Goal: Task Accomplishment & Management: Manage account settings

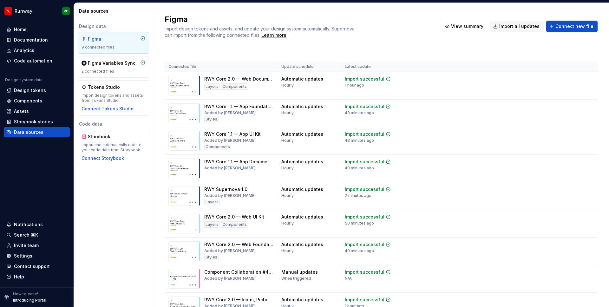
scroll to position [30, 0]
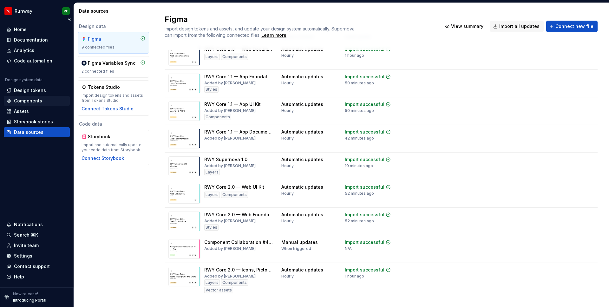
click at [44, 103] on div "Components" at bounding box center [36, 101] width 61 height 6
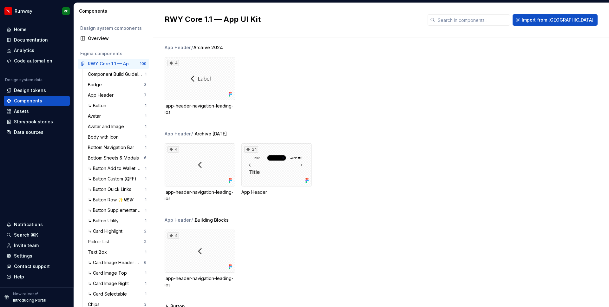
scroll to position [235, 0]
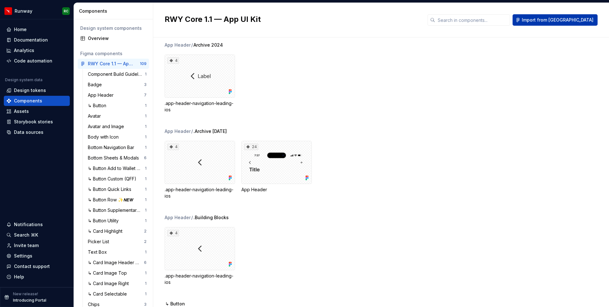
click at [587, 19] on span "Import from Figma" at bounding box center [558, 20] width 72 height 6
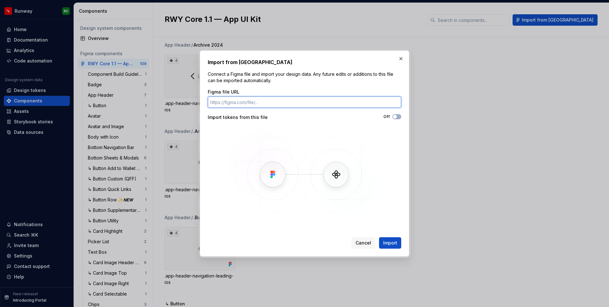
paste input "https://www.figma.com/design/c8ndj7WflUxdCSSZe4ATrz/RWY-Core-1.1-%E2%80%94-App-…"
type input "https://www.figma.com/design/c8ndj7WflUxdCSSZe4ATrz/RWY-Core-1.1-%E2%80%94-App-…"
click at [397, 117] on span "button" at bounding box center [395, 117] width 4 height 4
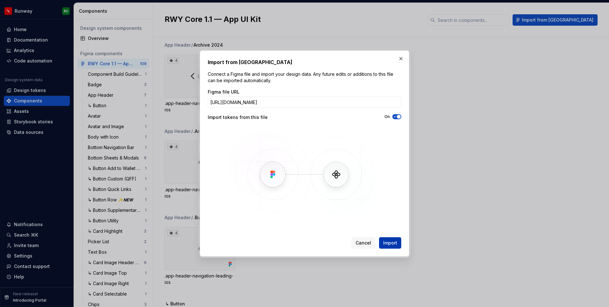
click at [396, 246] on span "Import" at bounding box center [390, 243] width 14 height 6
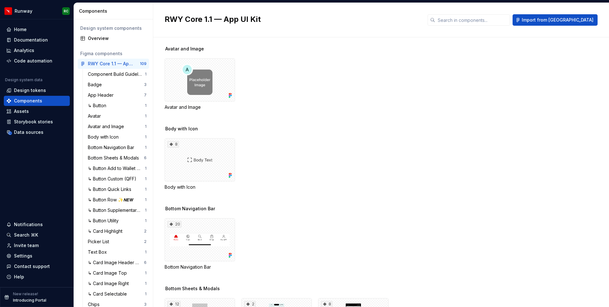
scroll to position [651, 0]
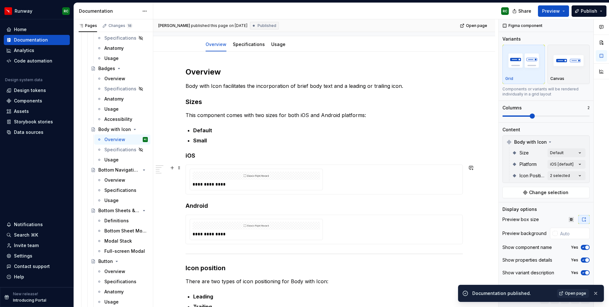
scroll to position [50, 0]
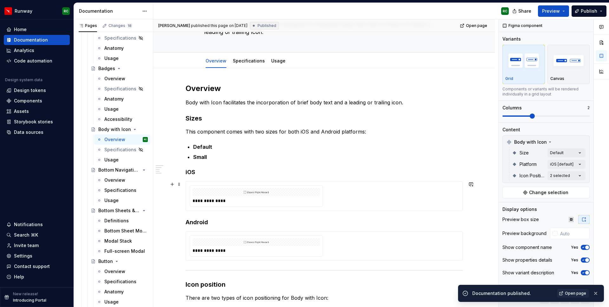
click at [289, 156] on p "Small" at bounding box center [328, 157] width 270 height 8
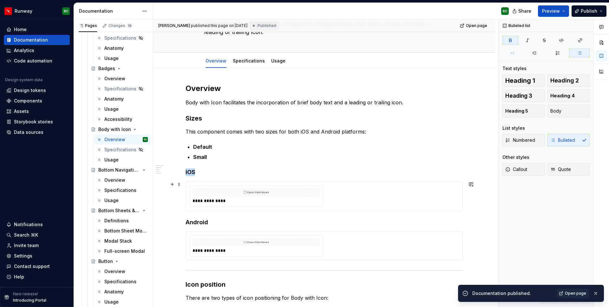
click at [289, 194] on div at bounding box center [257, 192] width 128 height 8
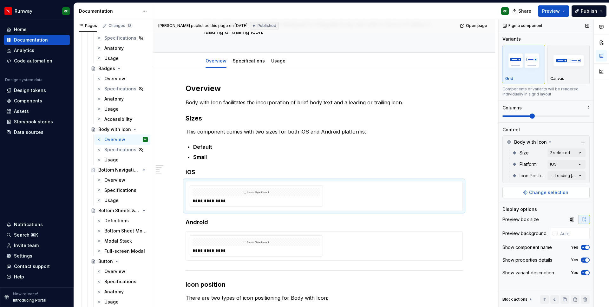
click at [533, 189] on button "Change selection" at bounding box center [546, 192] width 87 height 11
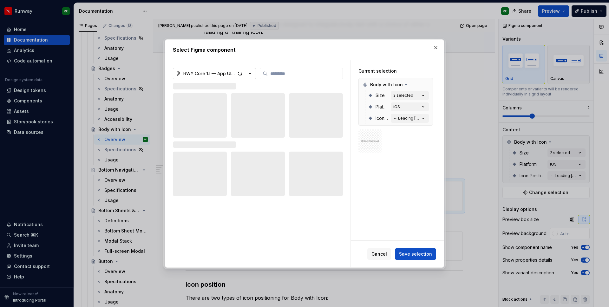
type textarea "*"
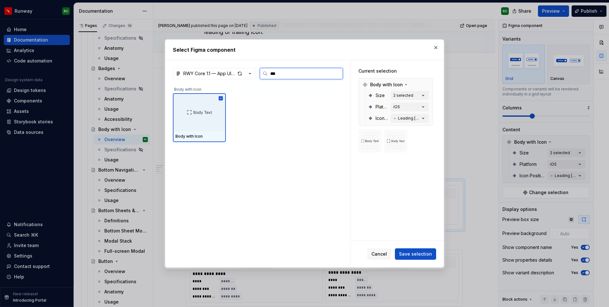
type input "****"
click at [437, 50] on button "button" at bounding box center [436, 47] width 9 height 9
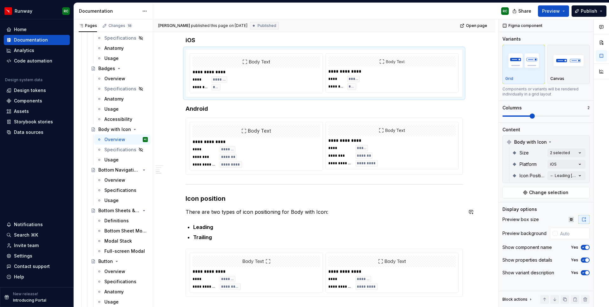
scroll to position [236, 0]
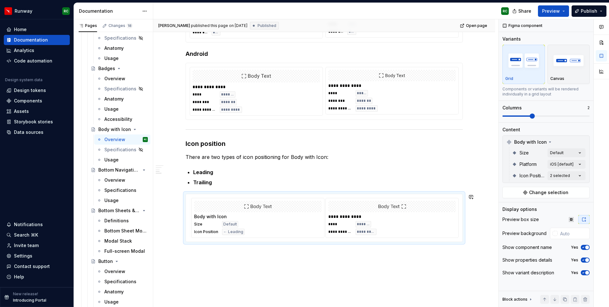
drag, startPoint x: 365, startPoint y: 214, endPoint x: 270, endPoint y: 215, distance: 94.9
click at [270, 215] on body "Runway RC Home Documentation Analytics Code automation Design system data Desig…" at bounding box center [304, 153] width 609 height 307
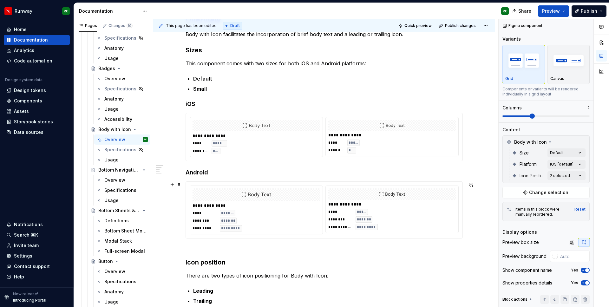
scroll to position [119, 0]
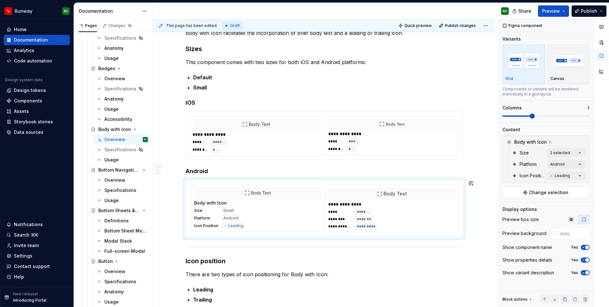
drag, startPoint x: 390, startPoint y: 210, endPoint x: 295, endPoint y: 209, distance: 95.5
click at [295, 209] on body "Runway RC Home Documentation Analytics Code automation Design system data Desig…" at bounding box center [304, 153] width 609 height 307
drag, startPoint x: 401, startPoint y: 139, endPoint x: 277, endPoint y: 142, distance: 124.4
click at [277, 142] on body "Runway RC Home Documentation Analytics Code automation Design system data Desig…" at bounding box center [304, 153] width 609 height 307
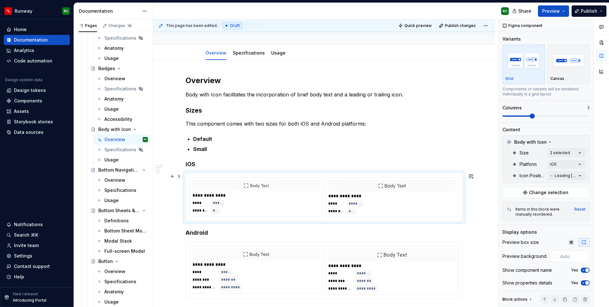
scroll to position [58, 0]
click at [464, 24] on span "Publish changes" at bounding box center [460, 25] width 31 height 5
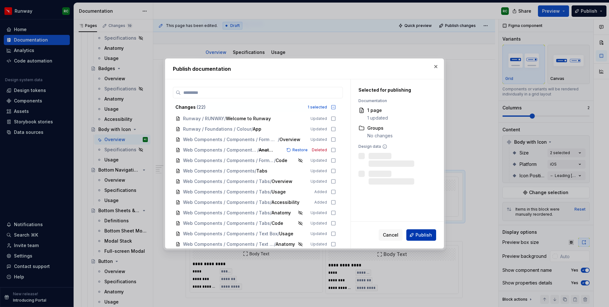
click at [426, 231] on button "Publish" at bounding box center [422, 234] width 30 height 11
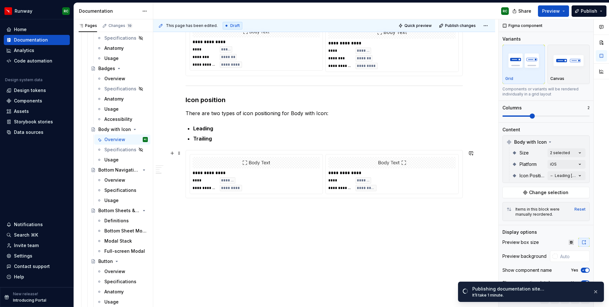
scroll to position [281, 0]
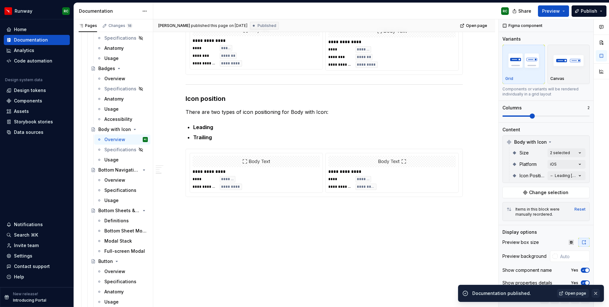
click at [598, 293] on button "button" at bounding box center [596, 293] width 8 height 9
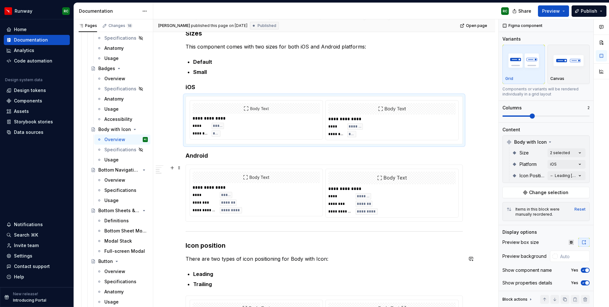
scroll to position [33, 0]
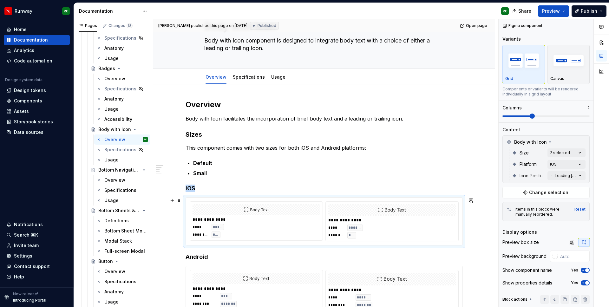
click at [322, 217] on div "**********" at bounding box center [256, 221] width 133 height 39
click at [573, 242] on icon "button" at bounding box center [571, 242] width 4 height 4
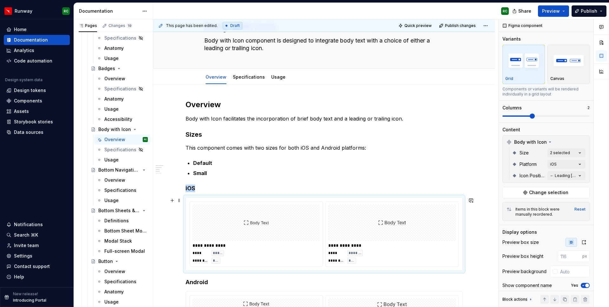
type textarea "*"
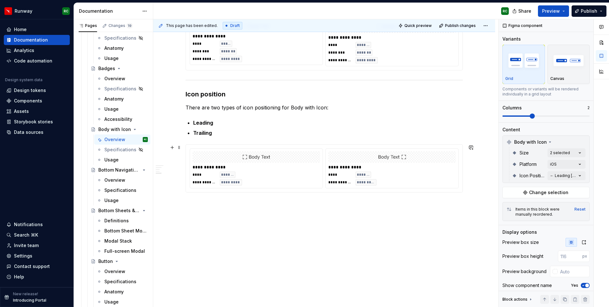
click at [401, 152] on div at bounding box center [392, 156] width 128 height 11
drag, startPoint x: 575, startPoint y: 244, endPoint x: 522, endPoint y: 246, distance: 52.4
click at [574, 244] on button "button" at bounding box center [571, 242] width 11 height 9
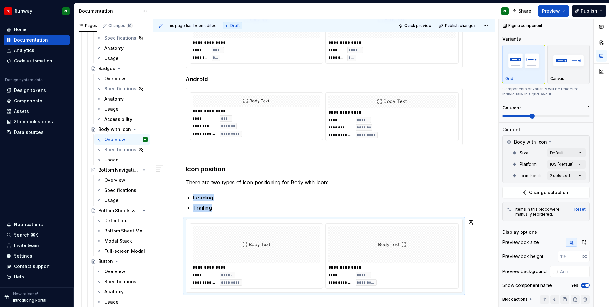
scroll to position [233, 0]
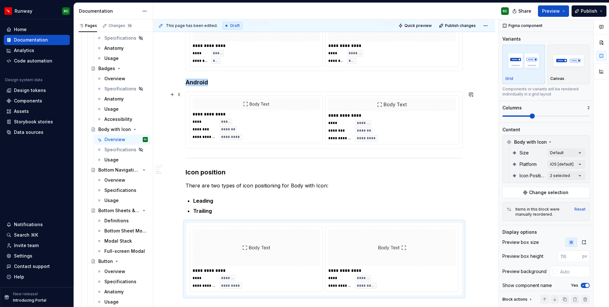
click at [380, 105] on img at bounding box center [392, 105] width 30 height 8
click at [573, 248] on div "Preview box size Preview background Show component name Yes Show properties det…" at bounding box center [546, 271] width 87 height 66
click at [573, 244] on icon "button" at bounding box center [571, 242] width 5 height 5
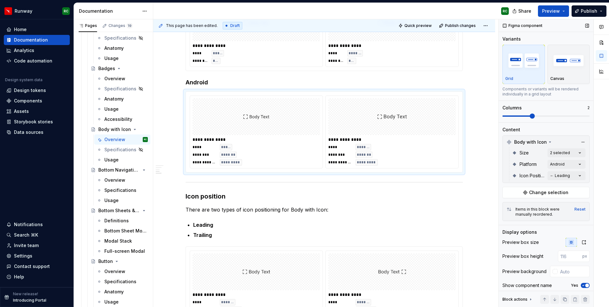
click at [570, 257] on input "number" at bounding box center [570, 256] width 24 height 11
click at [565, 274] on input "text" at bounding box center [574, 271] width 32 height 11
type input "#FFFFFF"
click at [388, 249] on div "**********" at bounding box center [324, 283] width 277 height 73
click at [397, 265] on img at bounding box center [392, 272] width 28 height 32
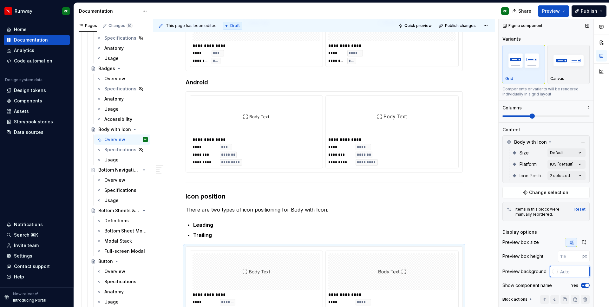
click at [570, 272] on input "text" at bounding box center [574, 271] width 32 height 11
type input "#FFFFFF"
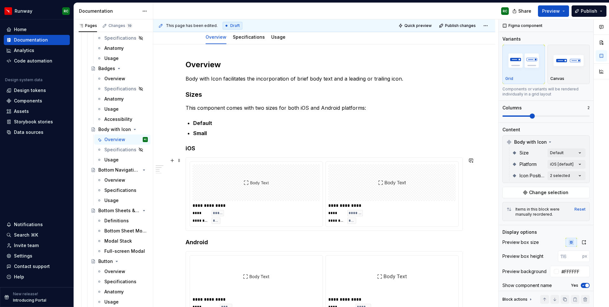
click at [341, 193] on div at bounding box center [392, 182] width 128 height 37
click at [567, 272] on input "text" at bounding box center [574, 271] width 32 height 11
type input "#FFFFFF"
click at [450, 23] on span "Publish changes" at bounding box center [460, 25] width 31 height 5
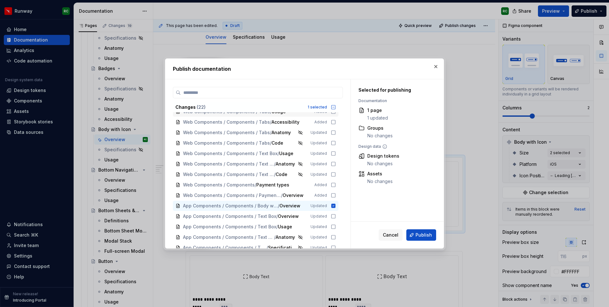
scroll to position [96, 0]
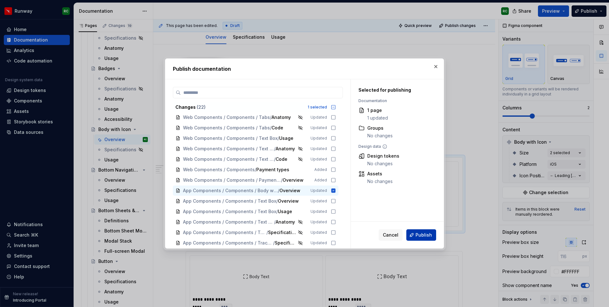
click at [424, 233] on span "Publish" at bounding box center [424, 235] width 17 height 6
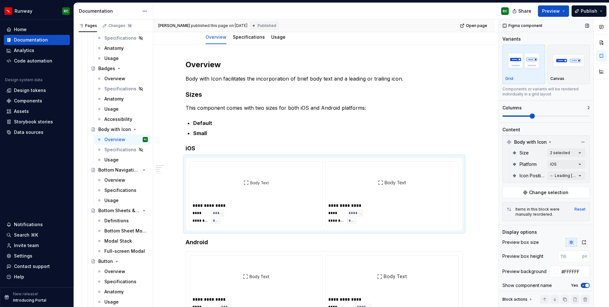
scroll to position [28, 0]
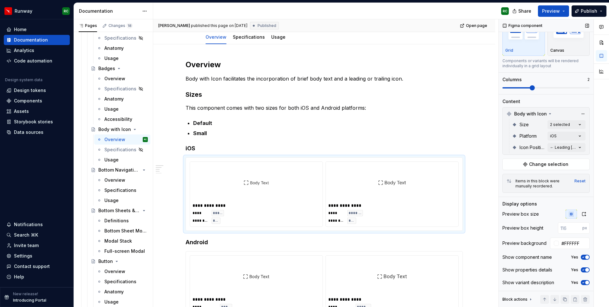
click at [585, 256] on icon "button" at bounding box center [583, 257] width 5 height 4
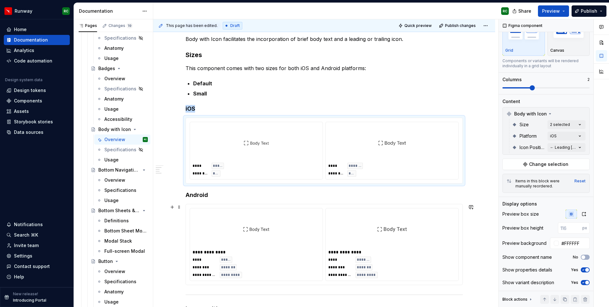
scroll to position [127, 0]
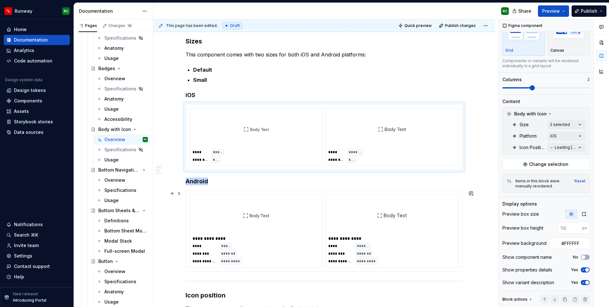
click at [284, 211] on div at bounding box center [257, 215] width 128 height 37
click at [578, 256] on label "Yes" at bounding box center [574, 257] width 7 height 5
click at [581, 256] on button "Yes" at bounding box center [585, 257] width 9 height 5
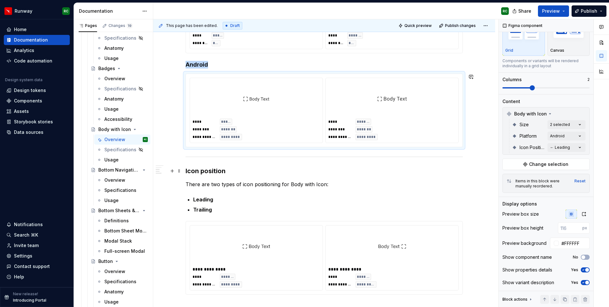
scroll to position [249, 0]
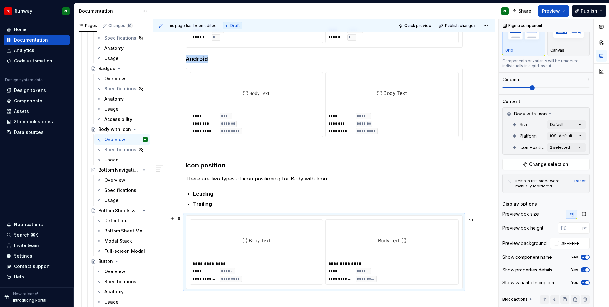
click at [322, 255] on div "**********" at bounding box center [256, 252] width 133 height 65
click at [584, 256] on icon "button" at bounding box center [583, 257] width 5 height 4
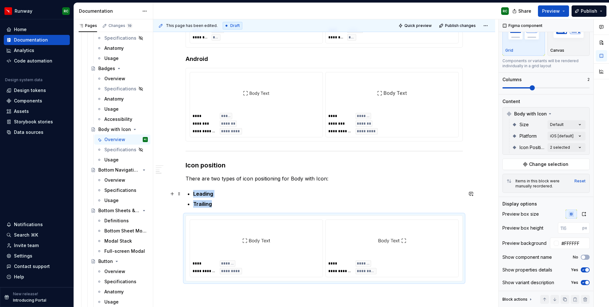
scroll to position [316, 0]
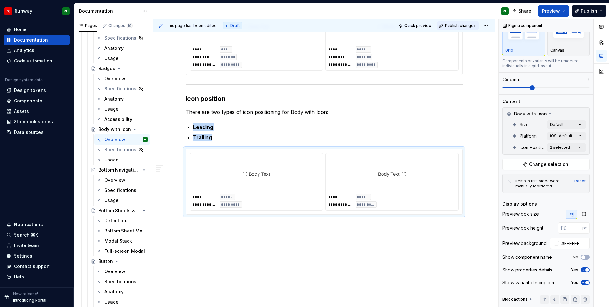
click at [462, 24] on span "Publish changes" at bounding box center [460, 25] width 31 height 5
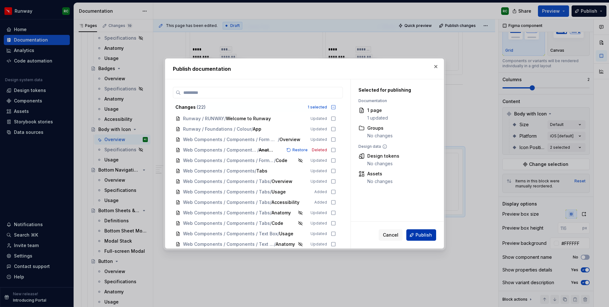
click at [418, 231] on button "Publish" at bounding box center [422, 234] width 30 height 11
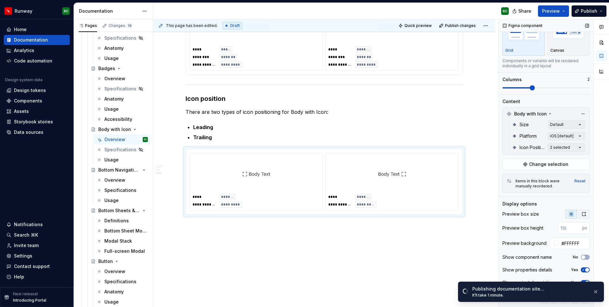
click at [584, 215] on icon "button" at bounding box center [584, 214] width 5 height 5
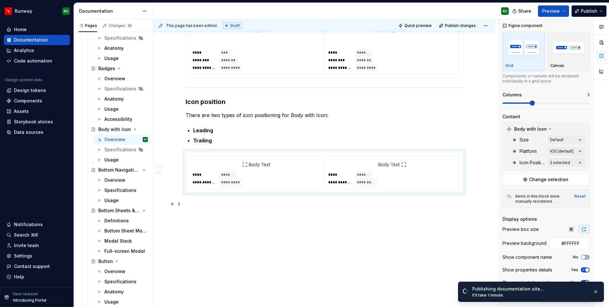
scroll to position [236, 0]
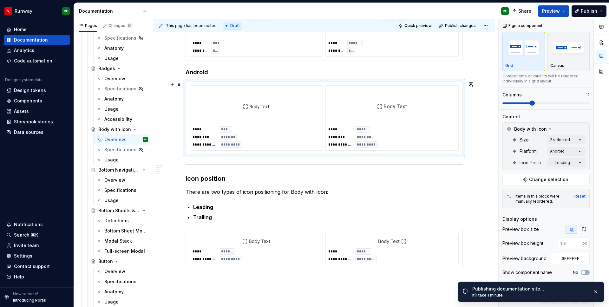
click at [376, 116] on div at bounding box center [392, 106] width 128 height 37
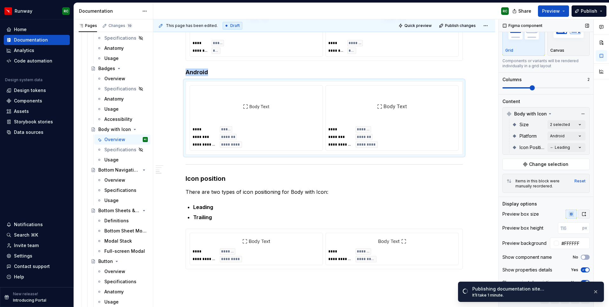
click at [587, 214] on button "button" at bounding box center [584, 214] width 11 height 9
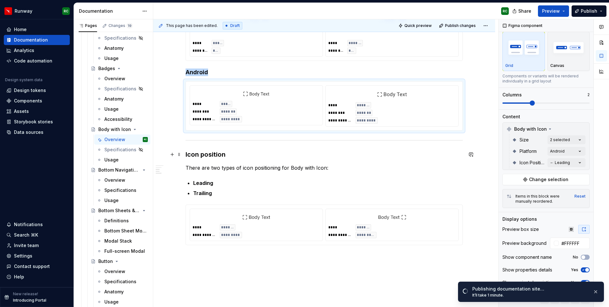
scroll to position [168, 0]
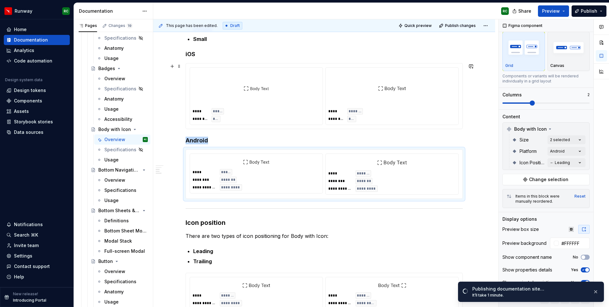
click at [359, 112] on span "*******" at bounding box center [355, 111] width 13 height 5
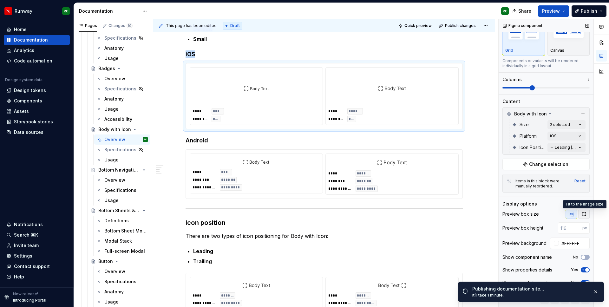
click at [586, 214] on icon "button" at bounding box center [584, 214] width 5 height 5
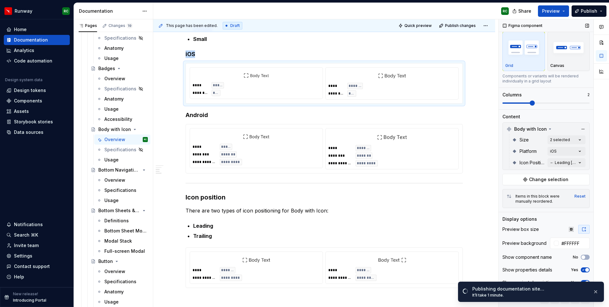
scroll to position [13, 0]
click at [462, 23] on span "Publish changes" at bounding box center [460, 25] width 31 height 5
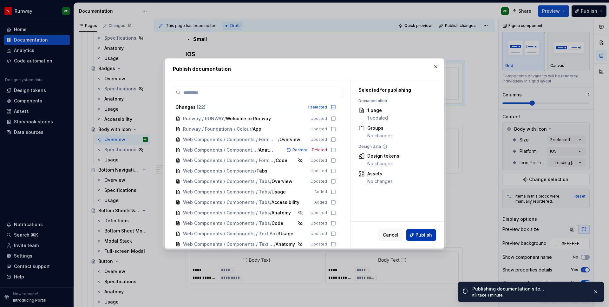
click at [416, 237] on button "Publish" at bounding box center [422, 234] width 30 height 11
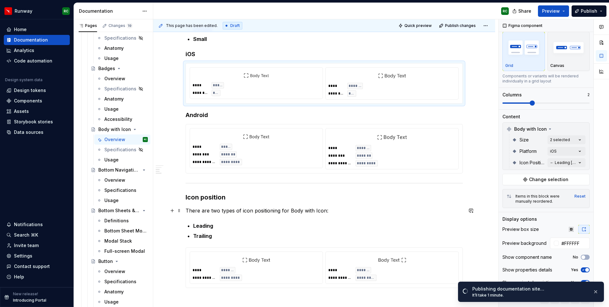
click at [412, 211] on p "There are two types of icon positioning for Body with Icon:" at bounding box center [324, 211] width 277 height 8
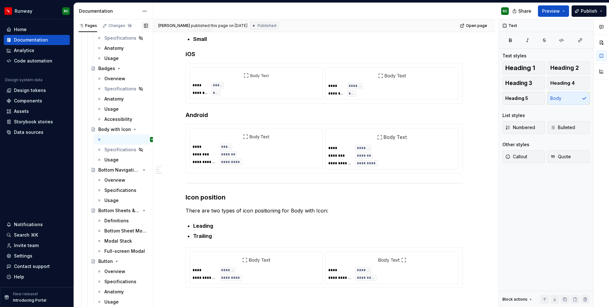
scroll to position [168, 0]
click at [121, 180] on div "Overview" at bounding box center [114, 180] width 21 height 6
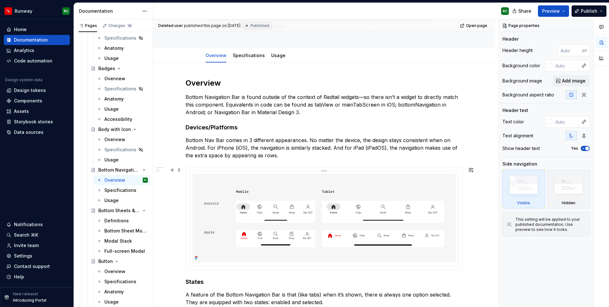
scroll to position [61, 0]
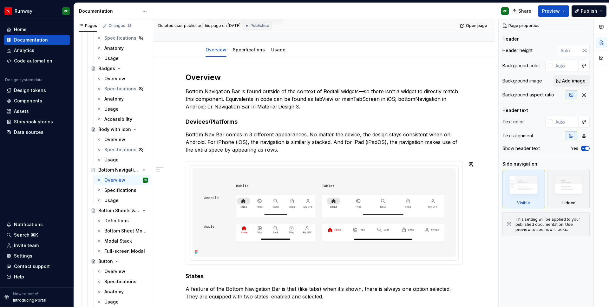
click at [305, 150] on p "Bottom Nav Bar comes in 3 different appearances. No matter the device, the desi…" at bounding box center [324, 142] width 277 height 23
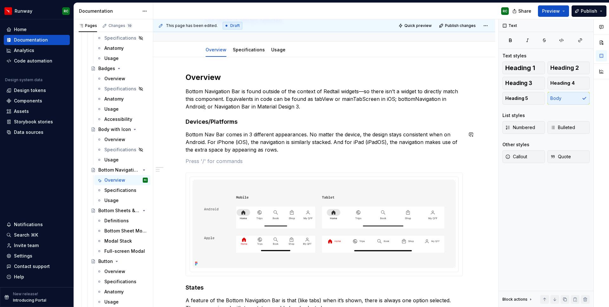
type textarea "*"
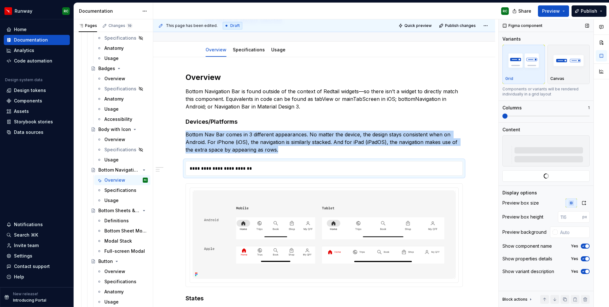
click at [527, 116] on span at bounding box center [546, 116] width 87 height 1
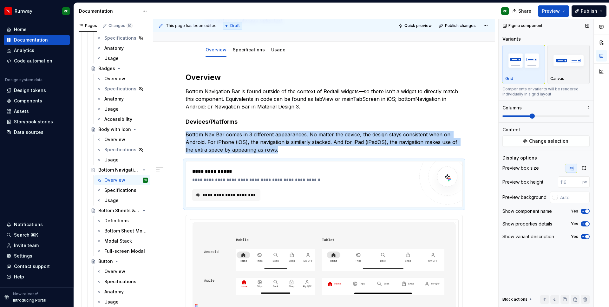
type textarea "*"
click at [242, 197] on span "**********" at bounding box center [229, 195] width 55 height 6
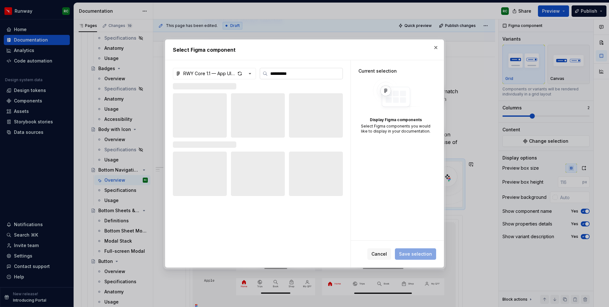
type input "**********"
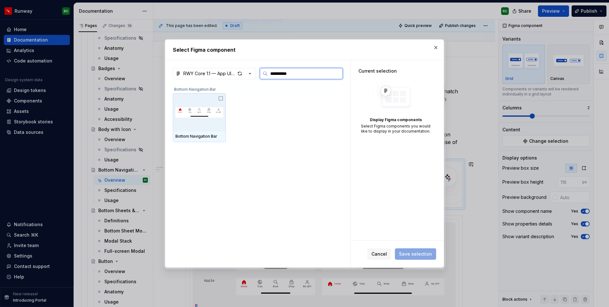
click at [213, 123] on img at bounding box center [199, 112] width 48 height 26
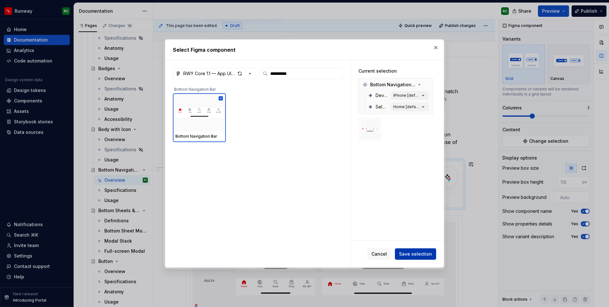
click at [422, 253] on span "Save selection" at bounding box center [415, 254] width 33 height 6
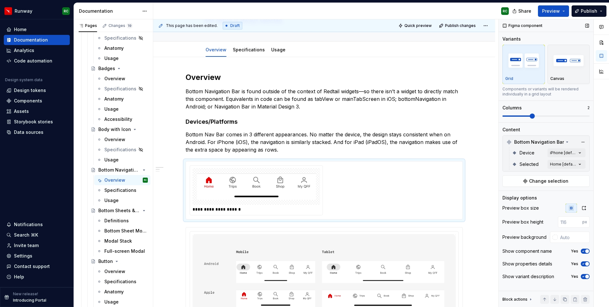
click at [582, 249] on icon "button" at bounding box center [583, 251] width 5 height 4
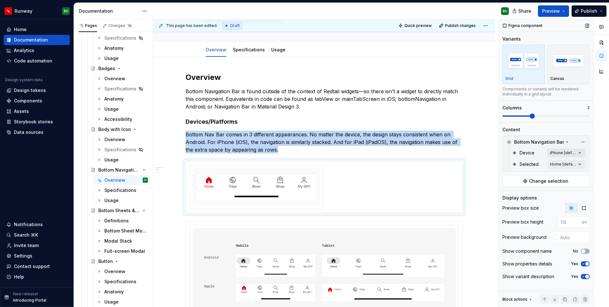
click at [570, 153] on div "Comments Open comments No comments yet Select ‘Comment’ from the block context …" at bounding box center [554, 163] width 110 height 288
click at [521, 184] on span "iPhone" at bounding box center [520, 183] width 16 height 6
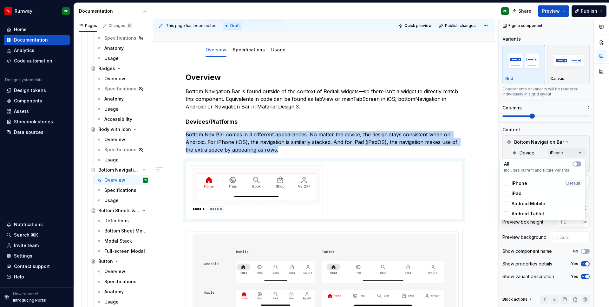
click at [507, 152] on div "Comments Open comments No comments yet Select ‘Comment’ from the block context …" at bounding box center [554, 163] width 110 height 288
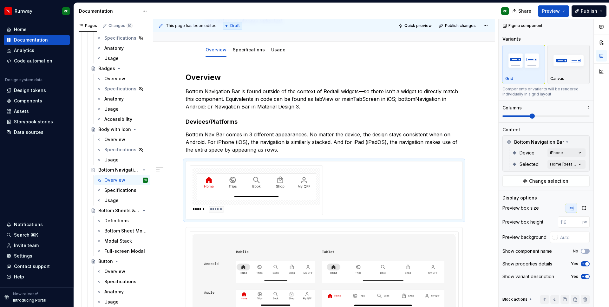
click at [314, 150] on p "Bottom Nav Bar comes in 3 different appearances. No matter the device, the desi…" at bounding box center [324, 142] width 277 height 23
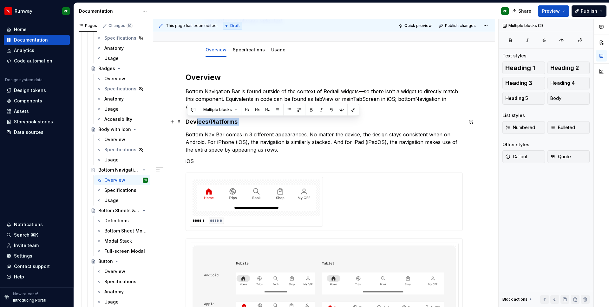
drag, startPoint x: 247, startPoint y: 125, endPoint x: 185, endPoint y: 124, distance: 61.9
drag, startPoint x: 189, startPoint y: 122, endPoint x: 246, endPoint y: 120, distance: 57.5
click at [246, 120] on h4 "Devices/Platforms" at bounding box center [324, 122] width 277 height 8
click at [247, 108] on button "button" at bounding box center [248, 109] width 9 height 9
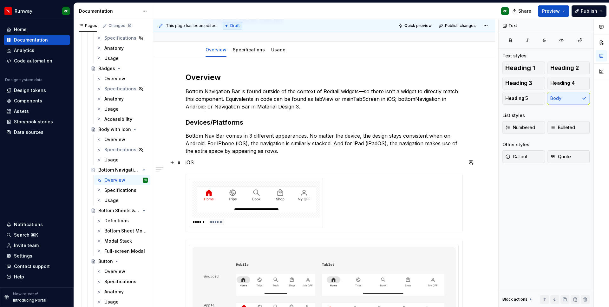
click at [190, 162] on p "iOS" at bounding box center [324, 163] width 277 height 8
click at [248, 147] on button "button" at bounding box center [247, 150] width 9 height 9
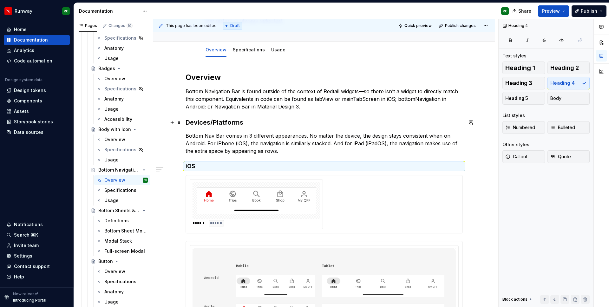
click at [230, 122] on h3 "Devices/Platforms" at bounding box center [324, 122] width 277 height 9
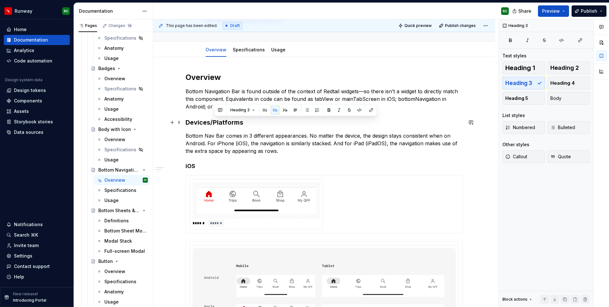
click at [230, 122] on h3 "Devices/Platforms" at bounding box center [324, 122] width 277 height 9
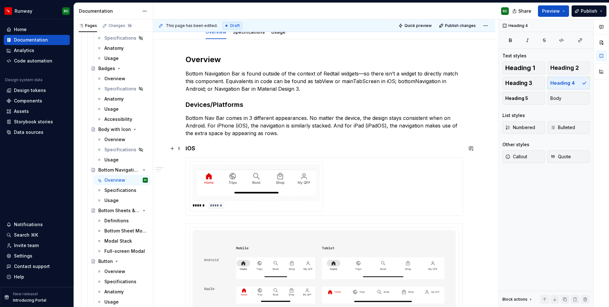
scroll to position [80, 0]
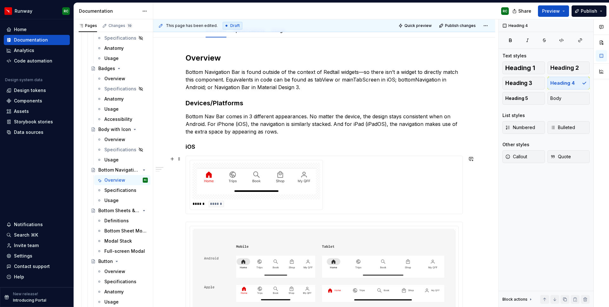
click at [275, 202] on div "****** ******" at bounding box center [257, 204] width 128 height 6
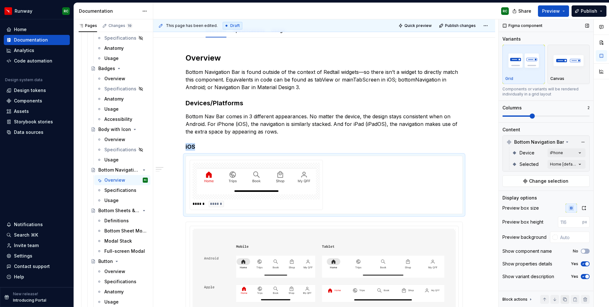
click at [563, 300] on button "button" at bounding box center [565, 299] width 9 height 9
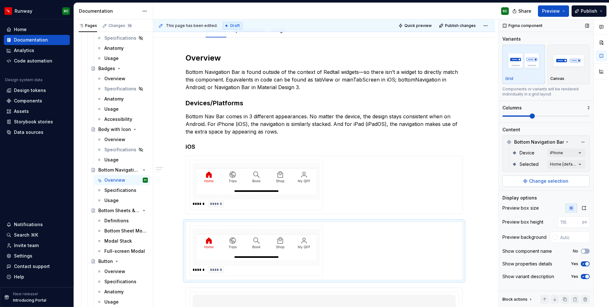
click at [551, 179] on span "Change selection" at bounding box center [548, 181] width 39 height 6
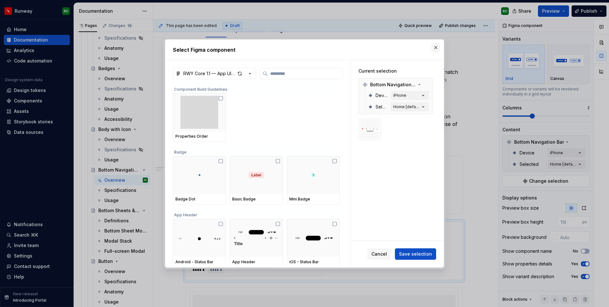
click at [436, 43] on button "button" at bounding box center [436, 47] width 9 height 9
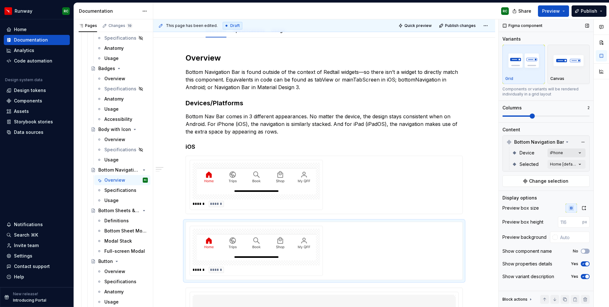
click at [562, 153] on div "Comments Open comments No comments yet Select ‘Comment’ from the block context …" at bounding box center [554, 163] width 110 height 288
click at [521, 191] on span "iPad" at bounding box center [517, 193] width 10 height 6
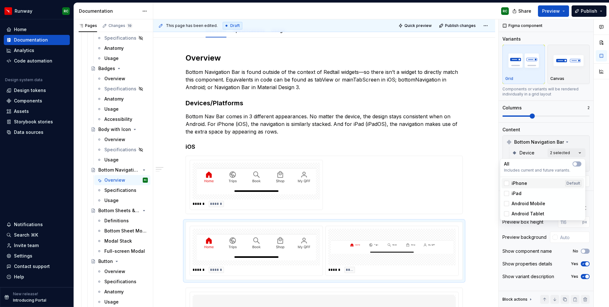
type textarea "*"
click at [520, 179] on div "iPhone Default" at bounding box center [543, 183] width 83 height 10
click at [374, 267] on html "Runway RC Home Documentation Analytics Code automation Design system data Desig…" at bounding box center [304, 153] width 609 height 307
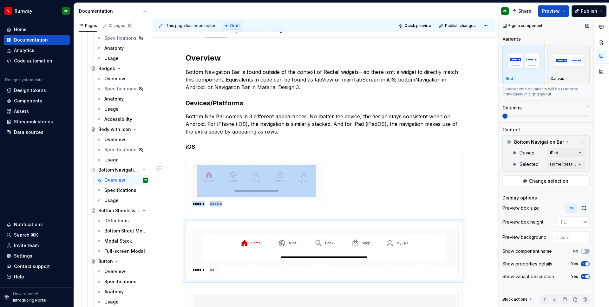
click at [503, 114] on span at bounding box center [546, 116] width 87 height 5
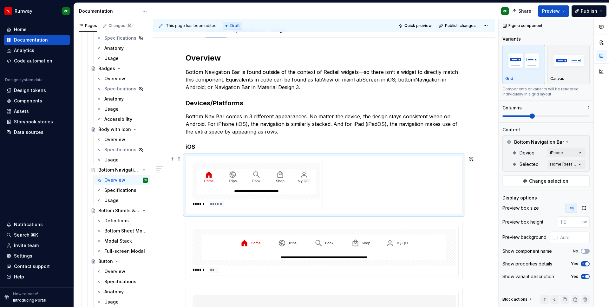
click at [387, 183] on div "****** ******" at bounding box center [324, 185] width 269 height 50
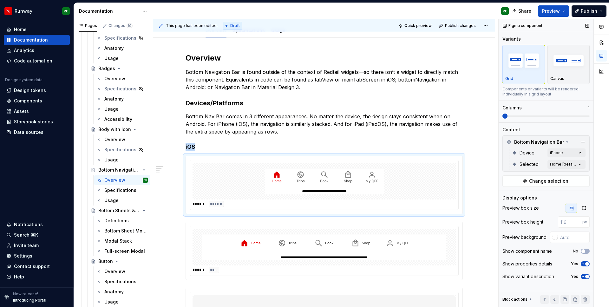
click at [504, 115] on span at bounding box center [505, 116] width 5 height 5
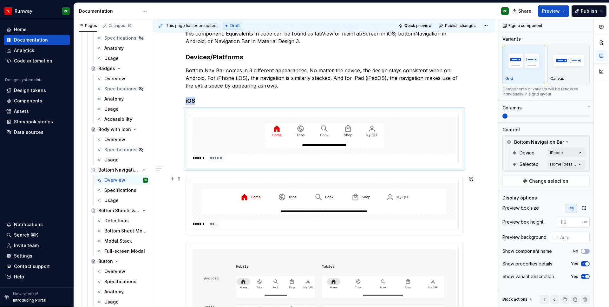
scroll to position [111, 0]
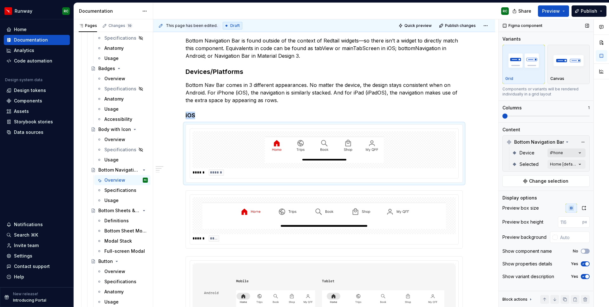
click at [566, 149] on div "Comments Open comments No comments yet Select ‘Comment’ from the block context …" at bounding box center [554, 163] width 110 height 288
click at [522, 191] on div "iPad" at bounding box center [542, 193] width 77 height 6
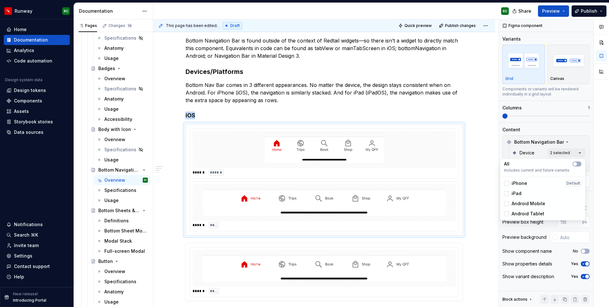
click at [330, 269] on html "Runway RC Home Documentation Analytics Code automation Design system data Desig…" at bounding box center [304, 153] width 609 height 307
click at [375, 261] on img at bounding box center [324, 269] width 244 height 32
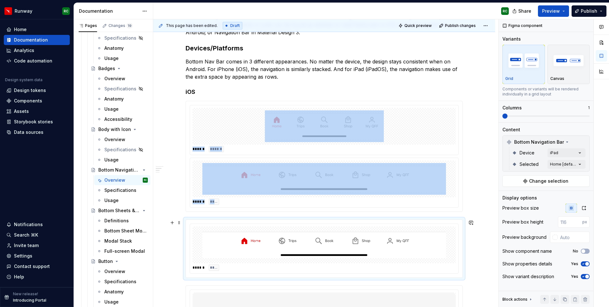
scroll to position [125, 0]
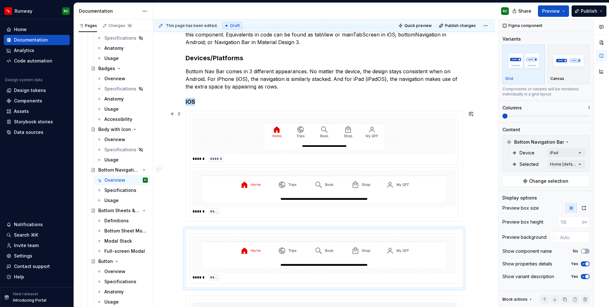
click at [360, 197] on img at bounding box center [324, 189] width 244 height 32
click at [557, 238] on div at bounding box center [555, 237] width 5 height 5
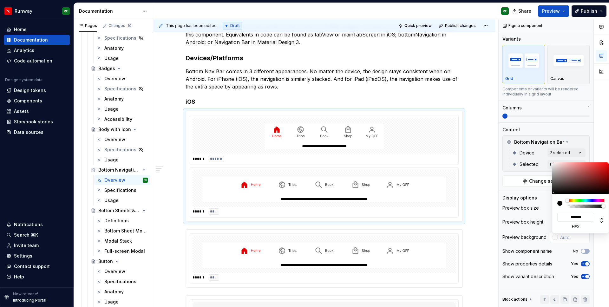
click at [565, 238] on div "Comments Open comments No comments yet Select ‘Comment’ from the block context …" at bounding box center [554, 163] width 110 height 288
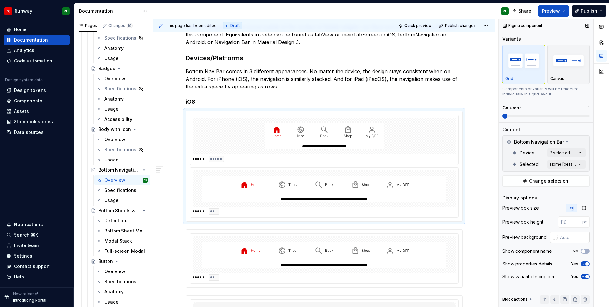
click at [563, 239] on input "text" at bounding box center [574, 237] width 32 height 11
click at [566, 235] on input "text" at bounding box center [574, 237] width 32 height 11
paste input "E5E3E1"
type input "#E5E3E1"
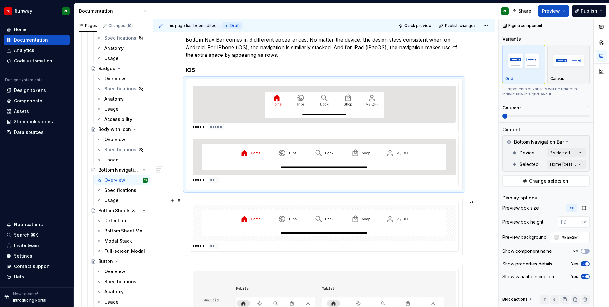
scroll to position [160, 0]
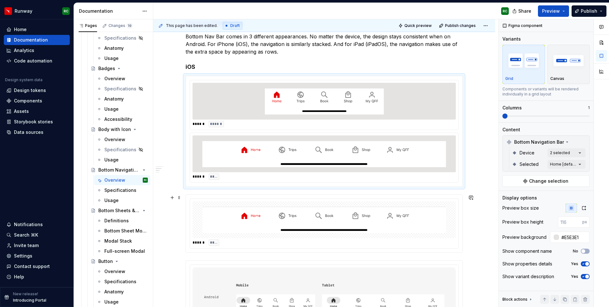
click at [278, 219] on img at bounding box center [324, 220] width 244 height 32
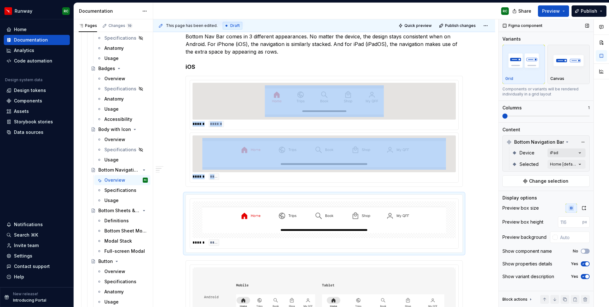
click at [561, 153] on div "Comments Open comments No comments yet Select ‘Comment’ from the block context …" at bounding box center [554, 163] width 110 height 288
click at [561, 165] on div "Comments Open comments No comments yet Select ‘Comment’ from the block context …" at bounding box center [554, 163] width 110 height 288
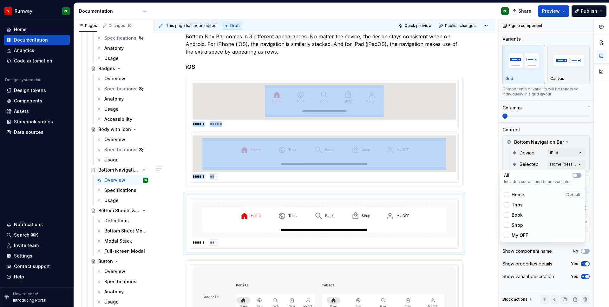
click at [522, 193] on span "Home" at bounding box center [518, 195] width 13 height 6
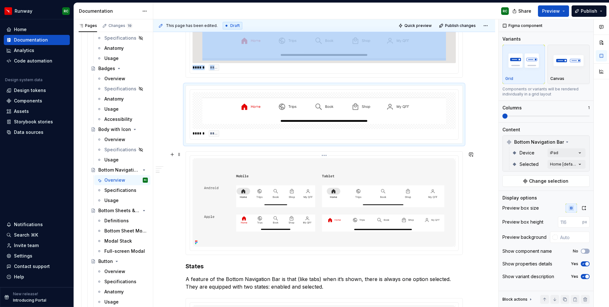
scroll to position [222, 0]
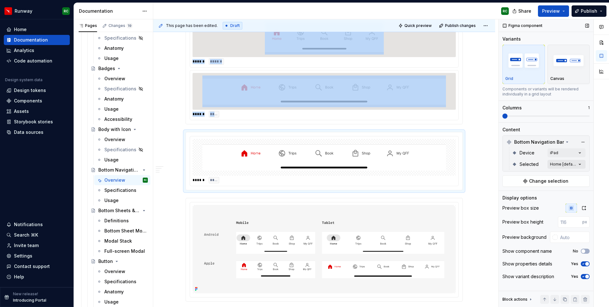
click at [553, 164] on div "Comments Open comments No comments yet Select ‘Comment’ from the block context …" at bounding box center [554, 163] width 110 height 288
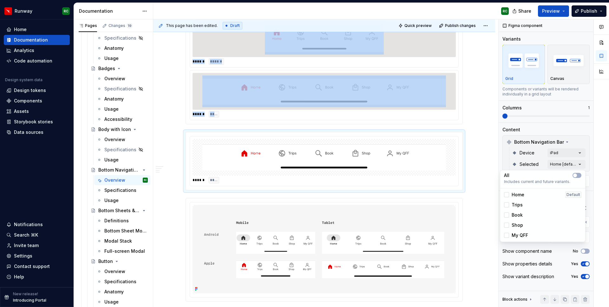
click at [559, 164] on div "Comments Open comments No comments yet Select ‘Comment’ from the block context …" at bounding box center [554, 163] width 110 height 288
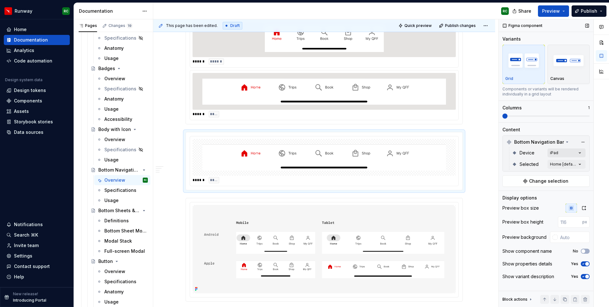
click at [558, 151] on div "Comments Open comments No comments yet Select ‘Comment’ from the block context …" at bounding box center [554, 163] width 110 height 288
click at [523, 195] on div "iPad" at bounding box center [542, 193] width 77 height 6
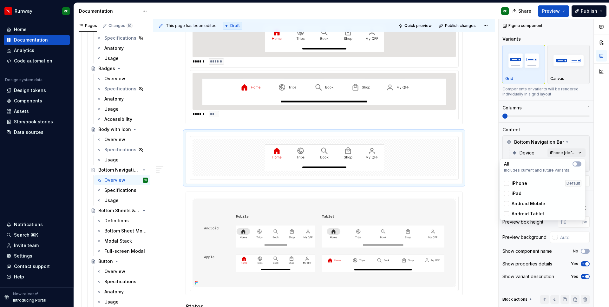
click at [524, 204] on span "Android Mobile" at bounding box center [529, 204] width 34 height 6
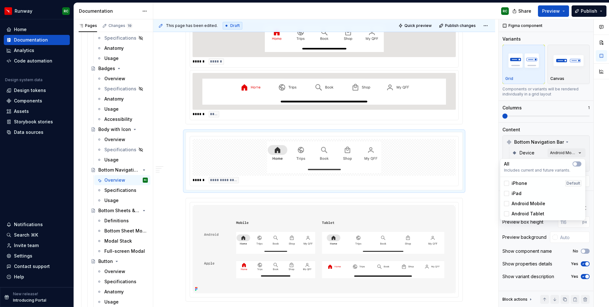
click at [477, 140] on html "Runway RC Home Documentation Analytics Code automation Design system data Desig…" at bounding box center [304, 153] width 609 height 307
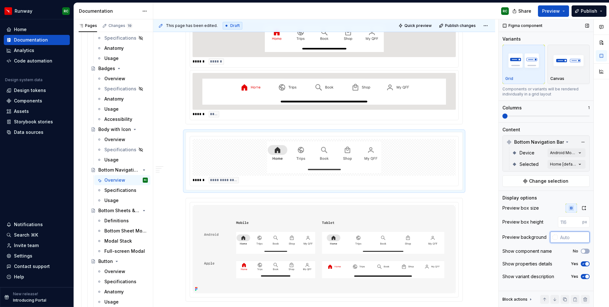
click at [567, 238] on input "text" at bounding box center [574, 237] width 32 height 11
paste input "E5E3E1"
click at [486, 161] on div "**********" at bounding box center [324, 257] width 342 height 725
type input "#E5E3E1"
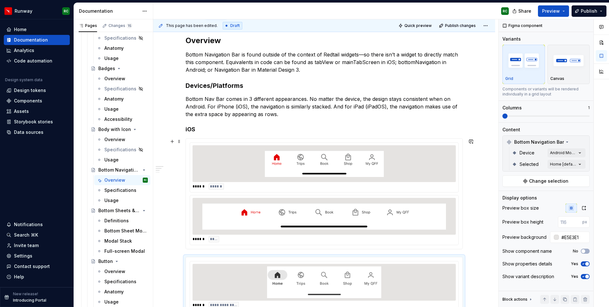
scroll to position [91, 0]
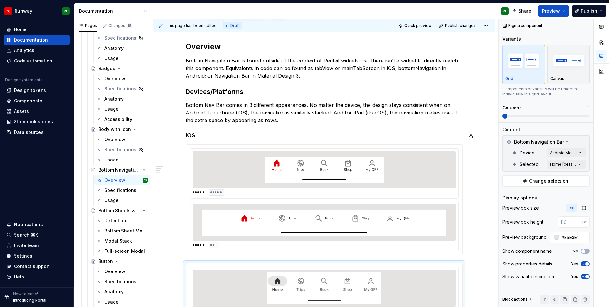
drag, startPoint x: 214, startPoint y: 131, endPoint x: 266, endPoint y: 158, distance: 58.5
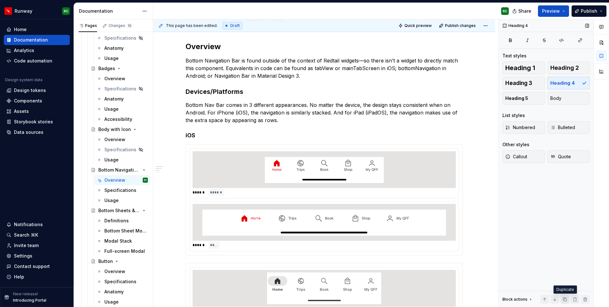
click at [567, 300] on button "button" at bounding box center [565, 299] width 9 height 9
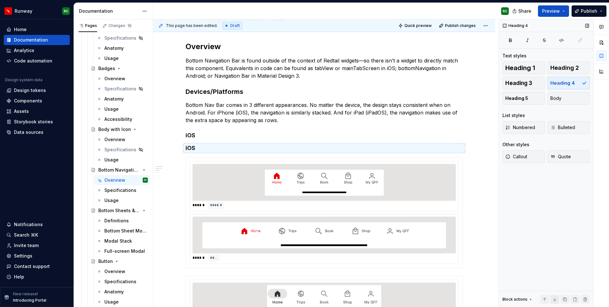
click at [557, 300] on button "button" at bounding box center [555, 299] width 9 height 9
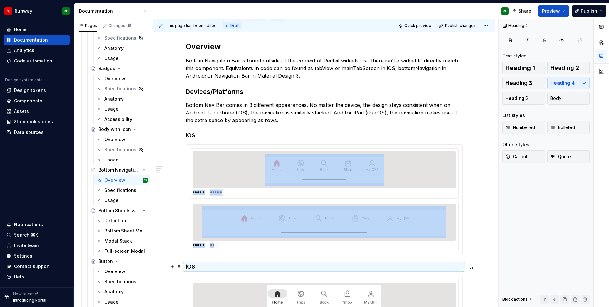
click at [260, 268] on h4 "iOS" at bounding box center [324, 267] width 277 height 8
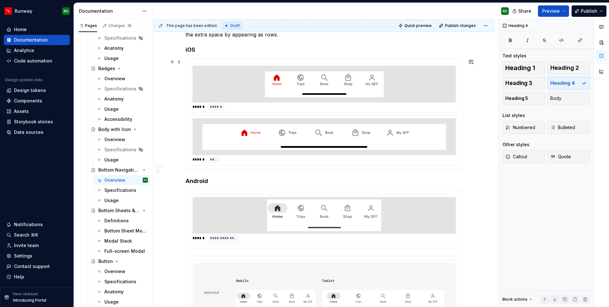
scroll to position [182, 0]
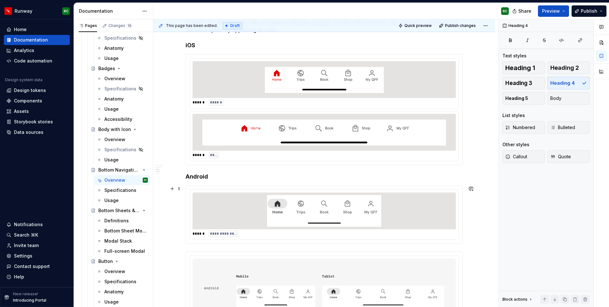
click at [365, 221] on img at bounding box center [324, 211] width 119 height 32
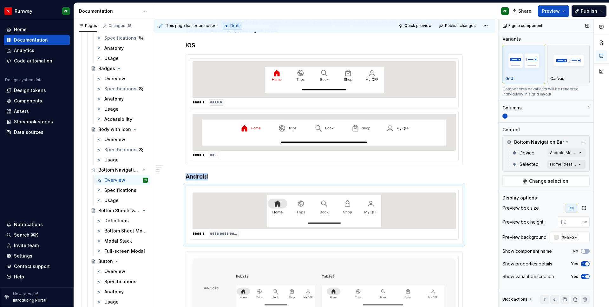
click at [561, 166] on div "Comments Open comments No comments yet Select ‘Comment’ from the block context …" at bounding box center [554, 163] width 110 height 288
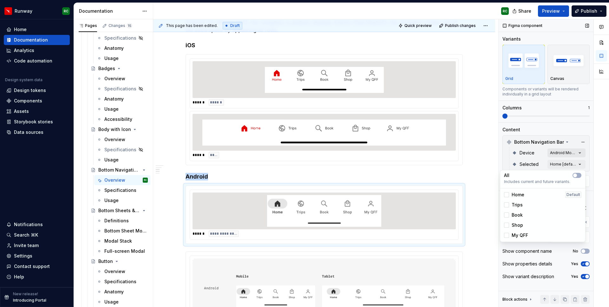
click at [561, 153] on div "Comments Open comments No comments yet Select ‘Comment’ from the block context …" at bounding box center [554, 163] width 110 height 288
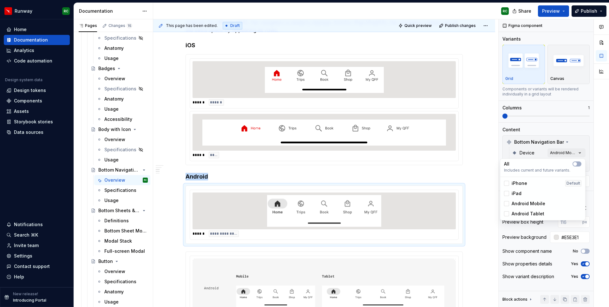
click at [527, 212] on span "Android Tablet" at bounding box center [528, 214] width 33 height 6
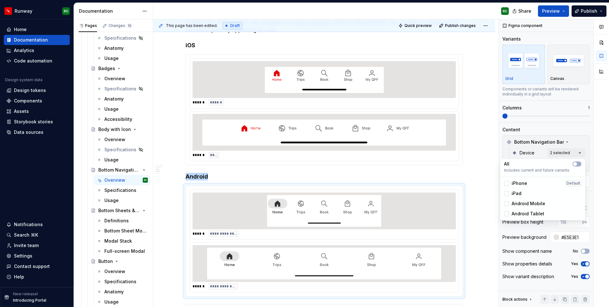
click at [318, 222] on html "Runway RC Home Documentation Analytics Code automation Design system data Desig…" at bounding box center [304, 153] width 609 height 307
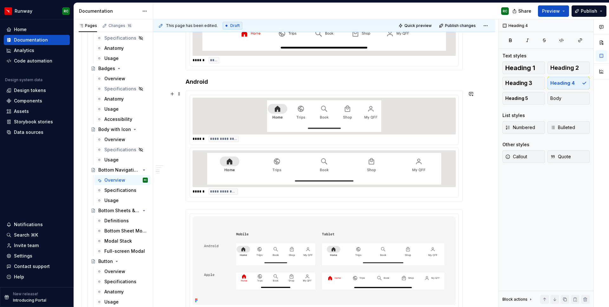
scroll to position [339, 0]
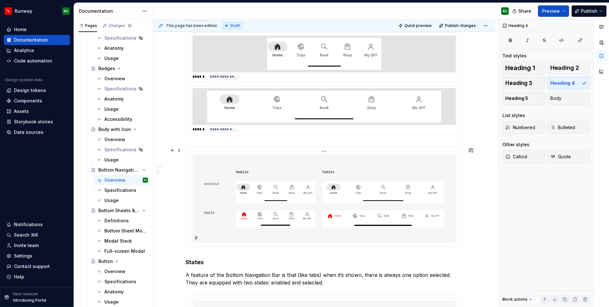
click at [334, 197] on img at bounding box center [324, 198] width 263 height 89
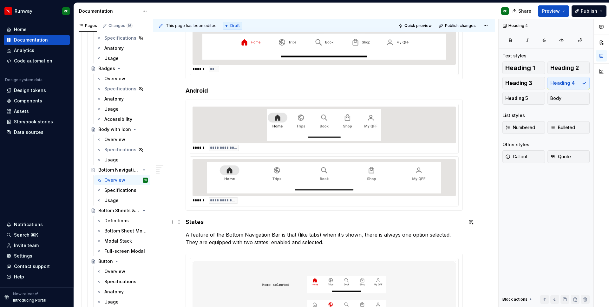
scroll to position [266, 0]
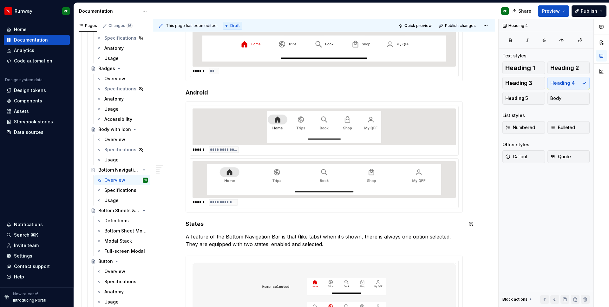
click at [197, 221] on h4 "States" at bounding box center [324, 224] width 277 height 8
click at [250, 212] on button "button" at bounding box center [248, 212] width 9 height 9
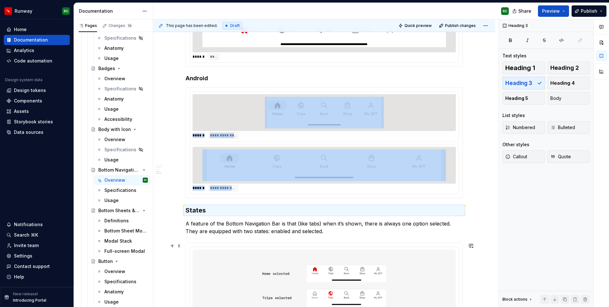
scroll to position [298, 0]
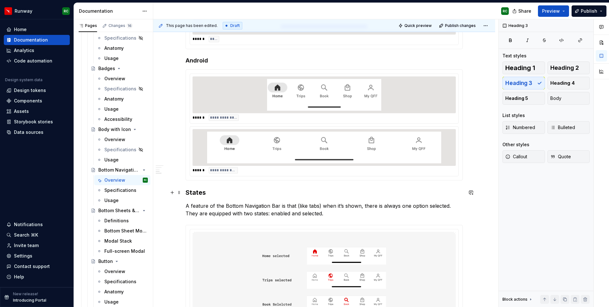
click at [236, 196] on h3 "States" at bounding box center [324, 192] width 277 height 9
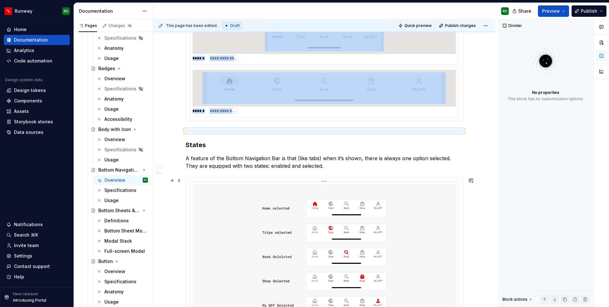
scroll to position [376, 0]
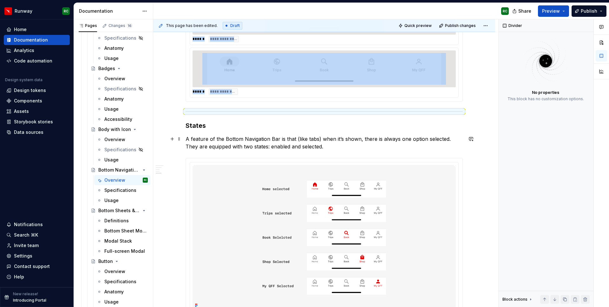
click at [330, 145] on p "A feature of the Bottom Navigation Bar is that (like tabs) when it’s shown, the…" at bounding box center [324, 142] width 277 height 15
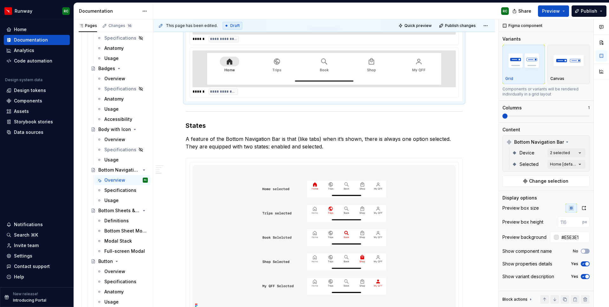
click at [335, 78] on img at bounding box center [324, 69] width 244 height 32
click at [567, 298] on button "button" at bounding box center [565, 299] width 9 height 9
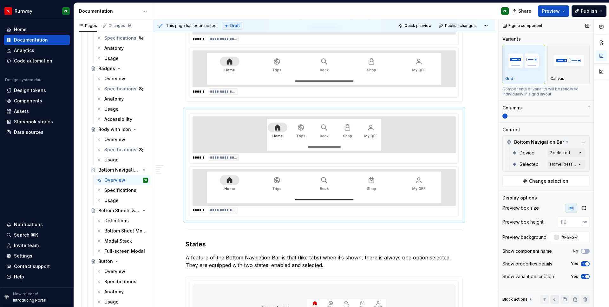
click at [557, 299] on button "button" at bounding box center [555, 299] width 9 height 9
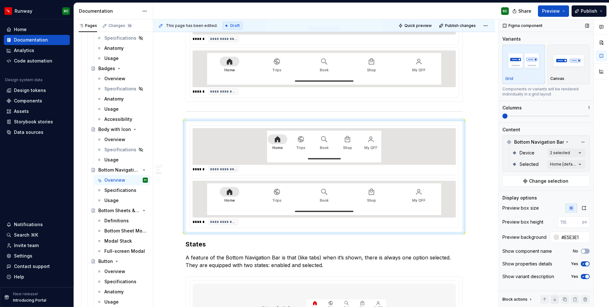
click at [557, 299] on button "button" at bounding box center [555, 299] width 9 height 9
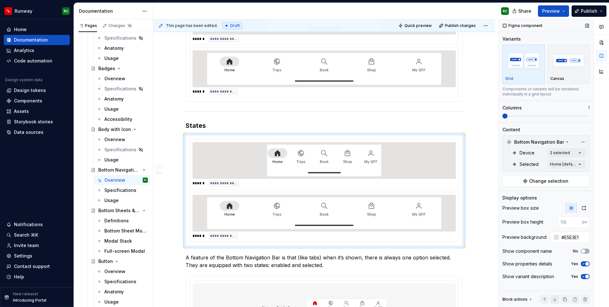
click at [557, 299] on button "button" at bounding box center [555, 299] width 9 height 9
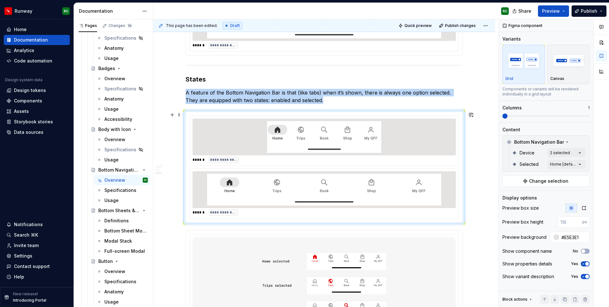
scroll to position [417, 0]
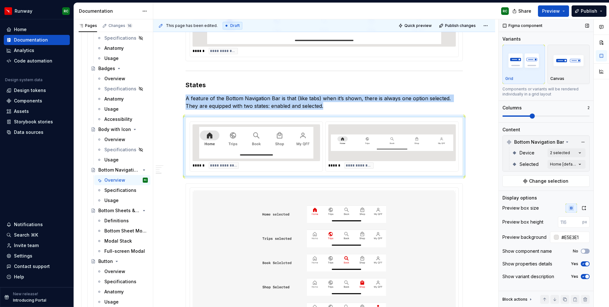
click at [522, 116] on span at bounding box center [546, 116] width 87 height 1
click at [559, 153] on div "Comments Open comments No comments yet Select ‘Comment’ from the block context …" at bounding box center [554, 163] width 110 height 288
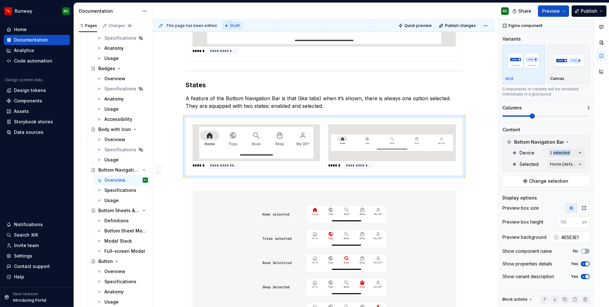
click at [559, 153] on div "Comments Open comments No comments yet Select ‘Comment’ from the block context …" at bounding box center [554, 163] width 110 height 288
click at [523, 182] on span "iPhone" at bounding box center [520, 183] width 16 height 6
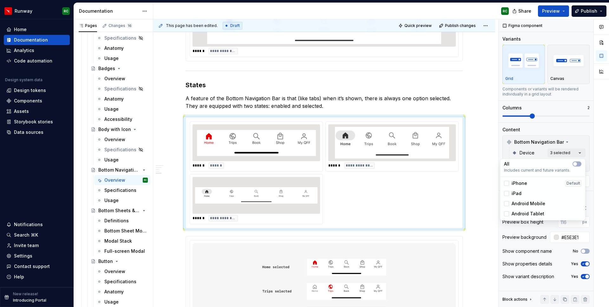
click at [521, 207] on span "Android Mobile" at bounding box center [529, 204] width 34 height 6
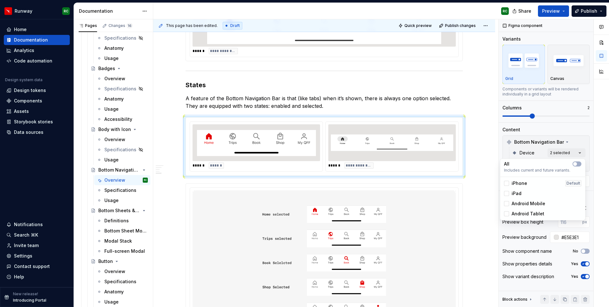
click at [521, 213] on span "Android Tablet" at bounding box center [528, 214] width 33 height 6
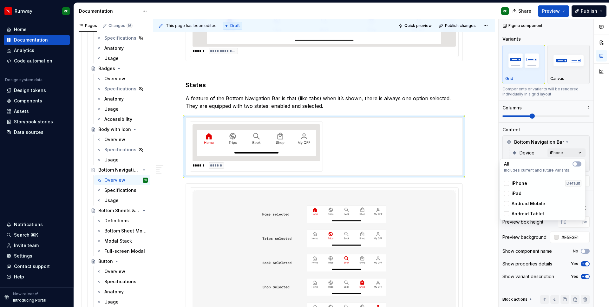
click at [550, 152] on div "Comments Open comments No comments yet Select ‘Comment’ from the block context …" at bounding box center [554, 163] width 110 height 288
click at [554, 162] on div "Comments Open comments No comments yet Select ‘Comment’ from the block context …" at bounding box center [554, 163] width 110 height 288
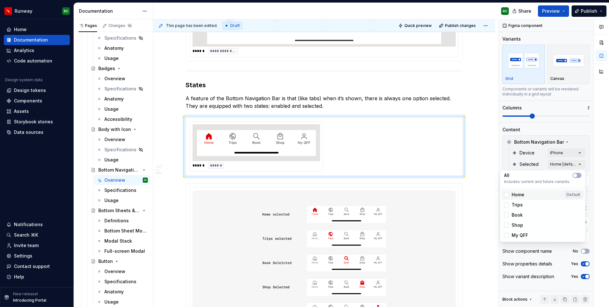
click at [532, 195] on div "Home Default" at bounding box center [542, 195] width 77 height 6
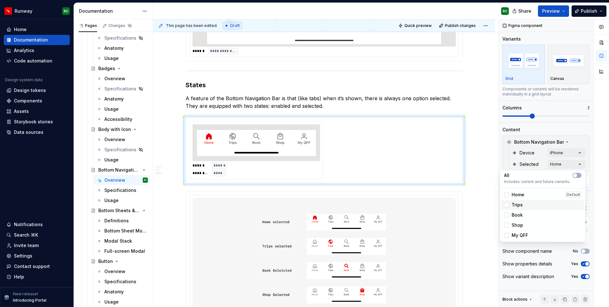
click at [528, 207] on div "Trips" at bounding box center [542, 205] width 77 height 6
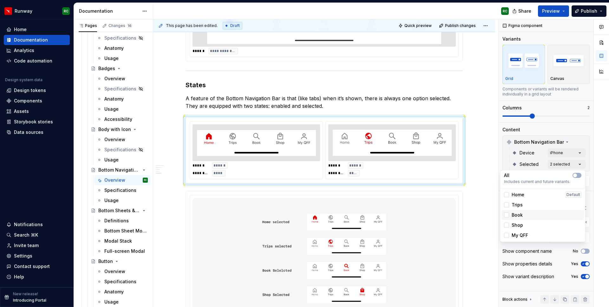
click at [525, 217] on div "Book" at bounding box center [542, 215] width 77 height 6
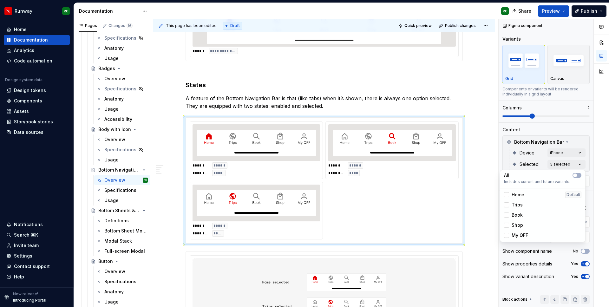
click at [518, 225] on span "Shop" at bounding box center [517, 225] width 11 height 6
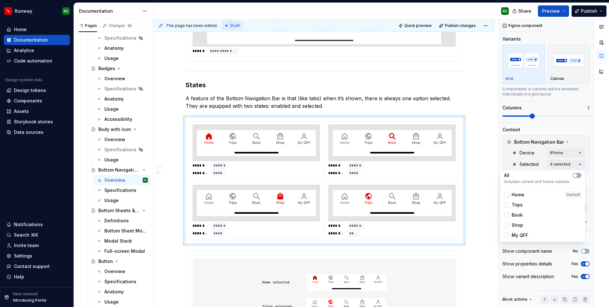
click at [515, 234] on span "My QFF" at bounding box center [520, 235] width 17 height 6
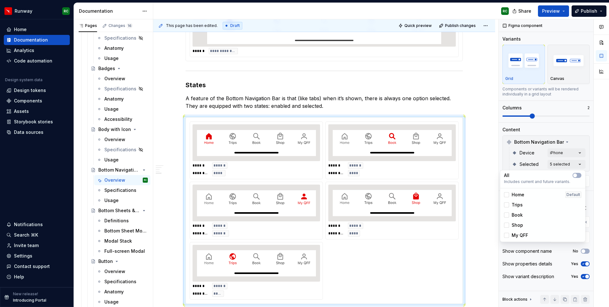
click at [484, 198] on html "Runway RC Home Documentation Analytics Code automation Design system data Desig…" at bounding box center [304, 153] width 609 height 307
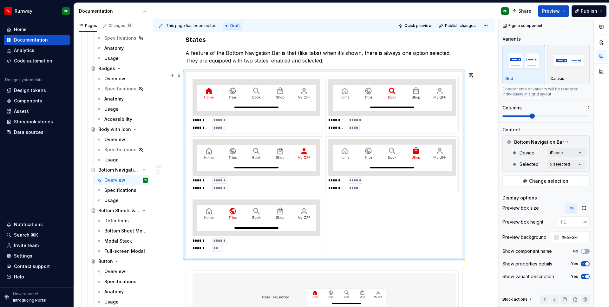
scroll to position [455, 0]
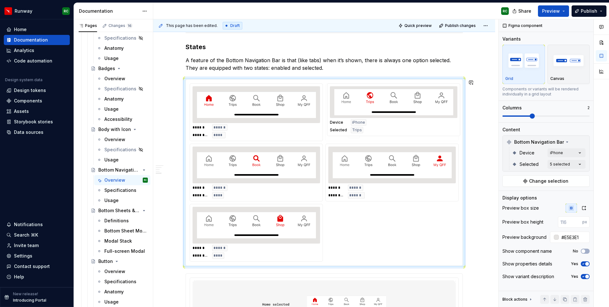
drag, startPoint x: 266, startPoint y: 228, endPoint x: 393, endPoint y: 95, distance: 184.7
click at [393, 95] on body "Runway RC Home Documentation Analytics Code automation Design system data Desig…" at bounding box center [304, 153] width 609 height 307
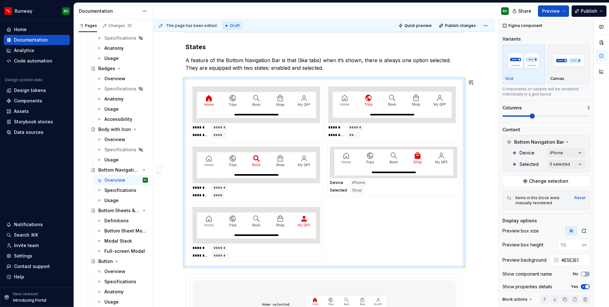
drag, startPoint x: 295, startPoint y: 215, endPoint x: 387, endPoint y: 168, distance: 102.5
click at [387, 168] on body "Runway RC Home Documentation Analytics Code automation Design system data Desig…" at bounding box center [304, 153] width 609 height 307
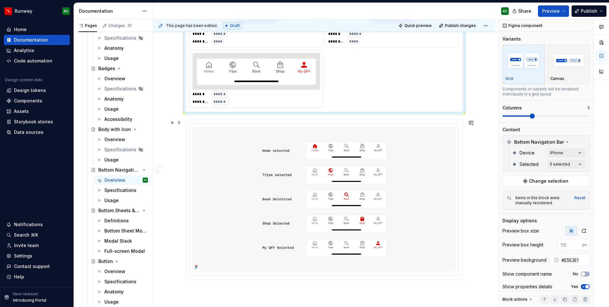
scroll to position [609, 0]
click at [364, 192] on img at bounding box center [324, 199] width 263 height 145
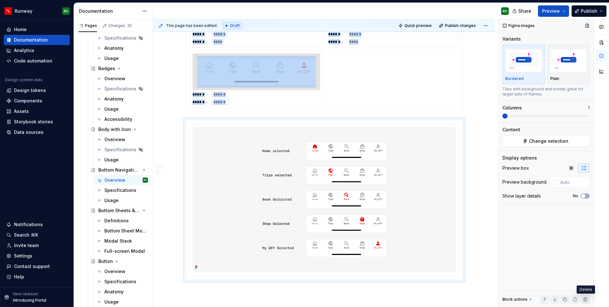
click at [584, 298] on button "button" at bounding box center [585, 299] width 9 height 9
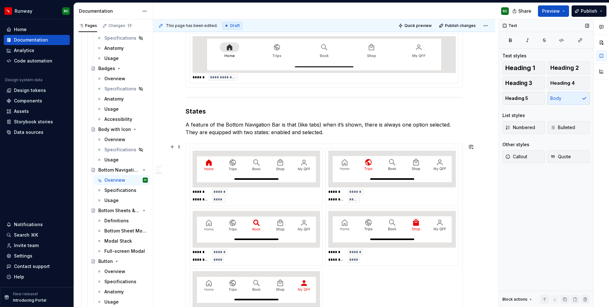
scroll to position [376, 0]
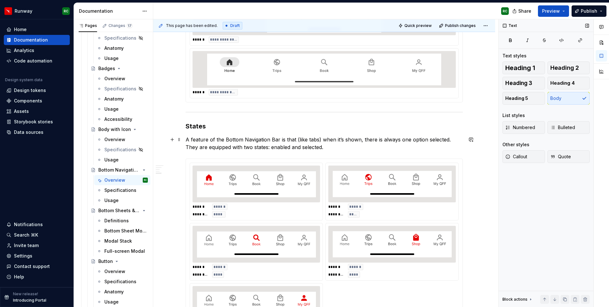
click at [261, 148] on p "A feature of the Bottom Navigation Bar is that (like tabs) when it’s shown, the…" at bounding box center [324, 143] width 277 height 15
click at [262, 149] on p "A feature of the Bottom Navigation Bar is that (like tabs) when it’s shown, the…" at bounding box center [324, 143] width 277 height 15
click at [294, 148] on p "A feature of the Bottom Navigation Bar is that (like tabs) when it’s shown, the…" at bounding box center [324, 143] width 277 height 15
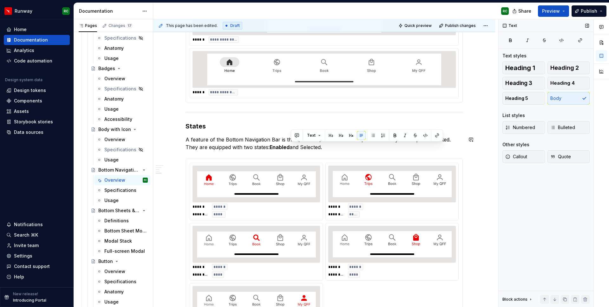
click at [294, 148] on p "A feature of the Bottom Navigation Bar is that (like tabs) when it’s shown, the…" at bounding box center [324, 143] width 277 height 15
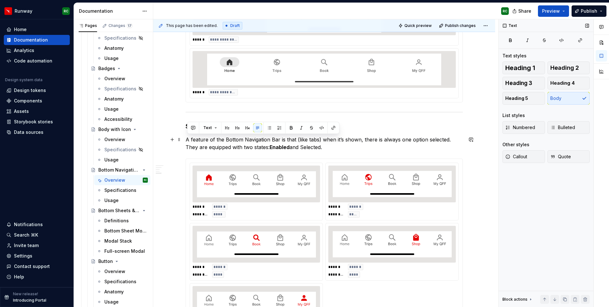
click at [297, 147] on p "A feature of the Bottom Navigation Bar is that (like tabs) when it’s shown, the…" at bounding box center [324, 143] width 277 height 15
click at [270, 148] on strong "Enabled" at bounding box center [280, 147] width 20 height 6
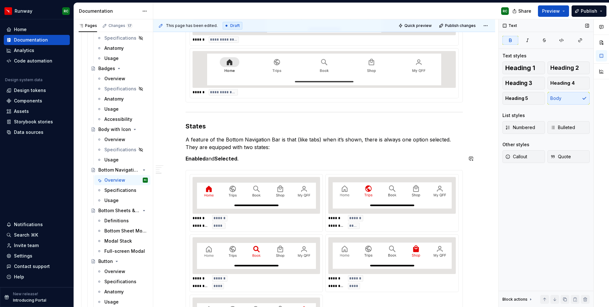
click at [214, 162] on p "Enabled and Selected ." at bounding box center [324, 159] width 277 height 8
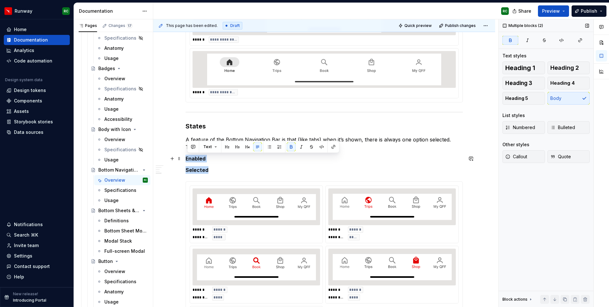
drag, startPoint x: 200, startPoint y: 166, endPoint x: 187, endPoint y: 156, distance: 16.1
click at [187, 156] on div "**********" at bounding box center [324, 70] width 277 height 626
click at [271, 146] on button "button" at bounding box center [269, 146] width 9 height 9
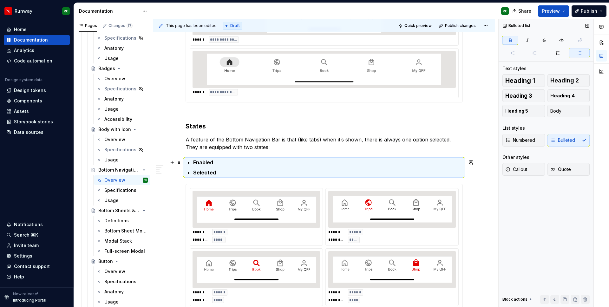
click at [264, 165] on p "Enabled" at bounding box center [328, 163] width 270 height 8
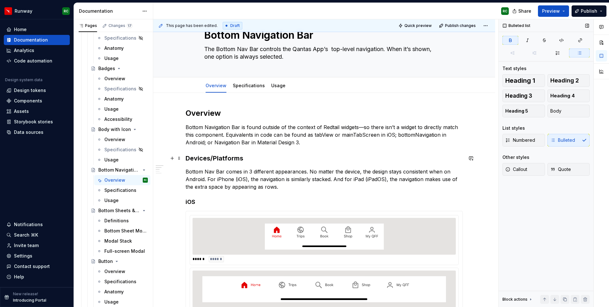
scroll to position [19, 0]
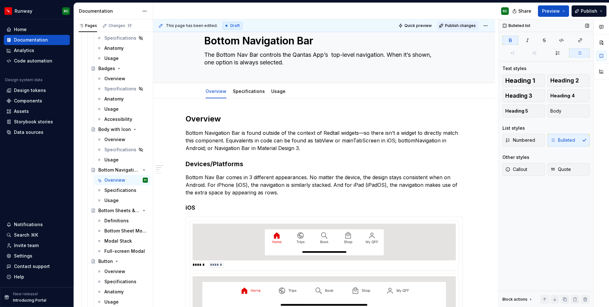
click at [456, 25] on span "Publish changes" at bounding box center [460, 25] width 31 height 5
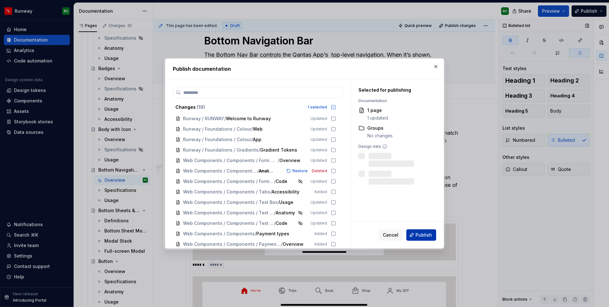
click at [427, 239] on button "Publish" at bounding box center [422, 234] width 30 height 11
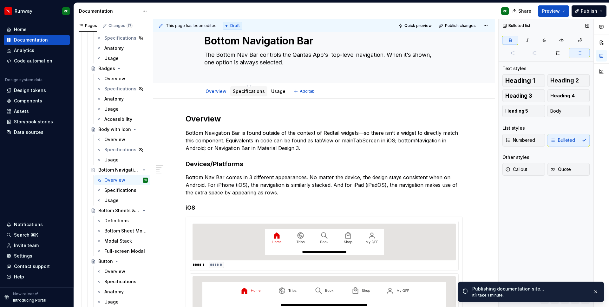
click at [255, 91] on link "Specifications" at bounding box center [249, 91] width 32 height 5
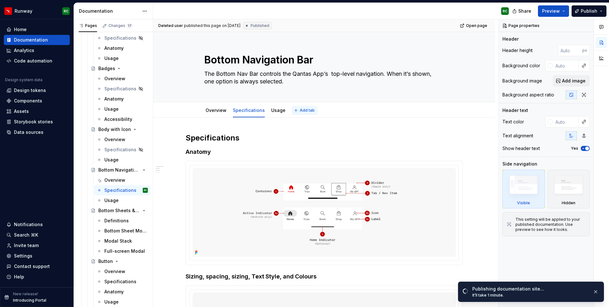
click at [303, 112] on span "Add tab" at bounding box center [307, 110] width 15 height 5
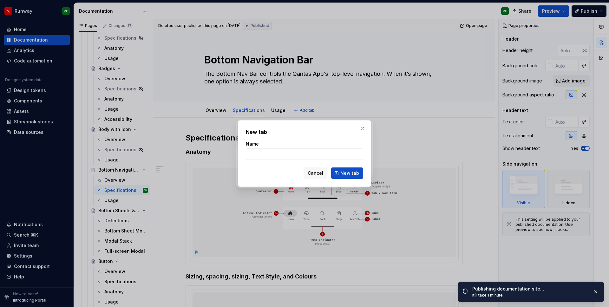
type textarea "*"
type input "Anatomy"
click button "New tab" at bounding box center [347, 173] width 32 height 11
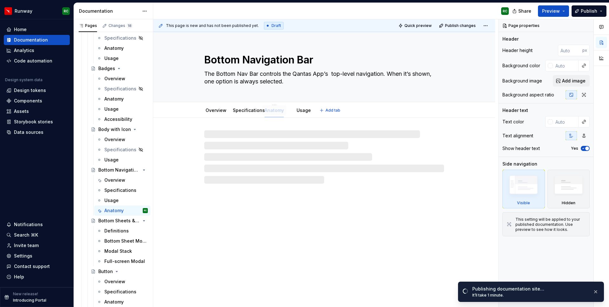
drag, startPoint x: 295, startPoint y: 113, endPoint x: 268, endPoint y: 110, distance: 27.4
click at [268, 110] on div "Anatomy" at bounding box center [274, 110] width 19 height 6
click at [249, 111] on link "Specifications" at bounding box center [249, 110] width 32 height 5
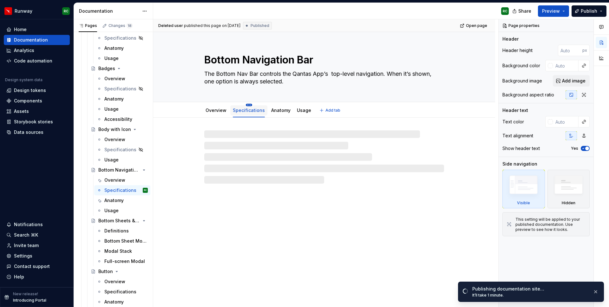
click at [249, 105] on html "Runway RC Home Documentation Analytics Code automation Design system data Desig…" at bounding box center [304, 153] width 609 height 307
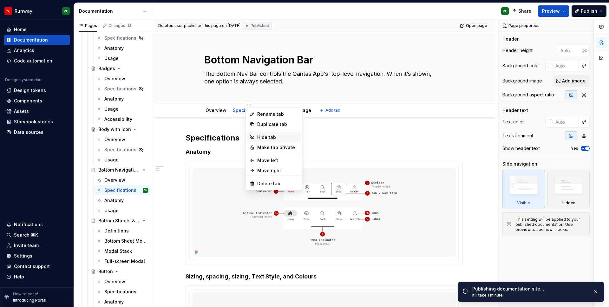
click at [266, 140] on div "Hide tab" at bounding box center [277, 137] width 41 height 6
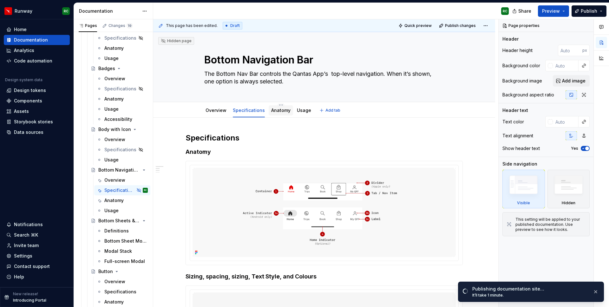
click at [277, 114] on div "Anatomy" at bounding box center [280, 111] width 19 height 8
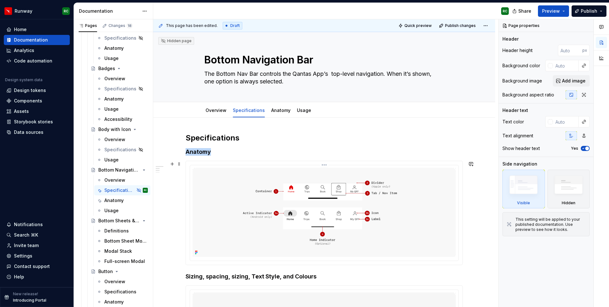
click at [320, 206] on img at bounding box center [324, 212] width 263 height 89
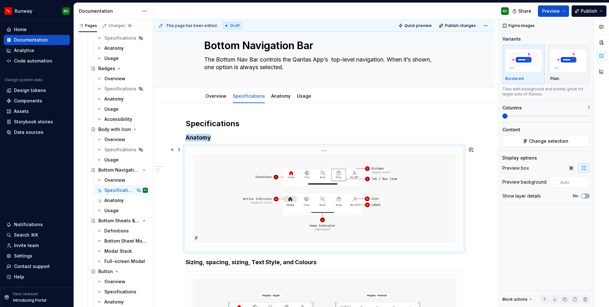
scroll to position [17, 0]
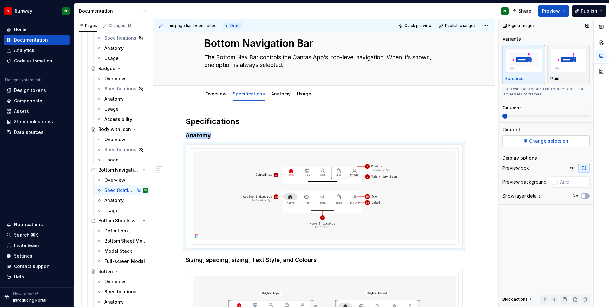
click at [539, 140] on span "Change selection" at bounding box center [548, 141] width 39 height 6
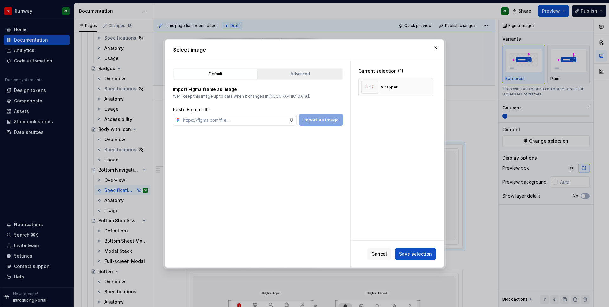
click at [293, 79] on button "Advanced" at bounding box center [300, 74] width 84 height 11
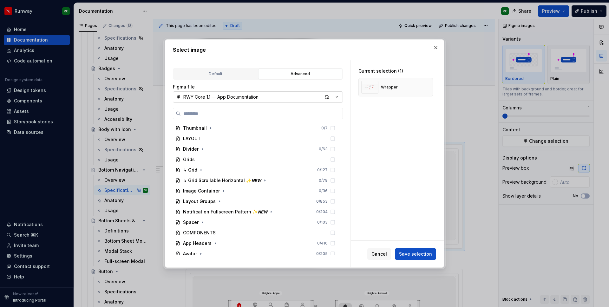
click at [246, 95] on div "RWY Core 1.1 — App Documentation" at bounding box center [220, 97] width 75 height 6
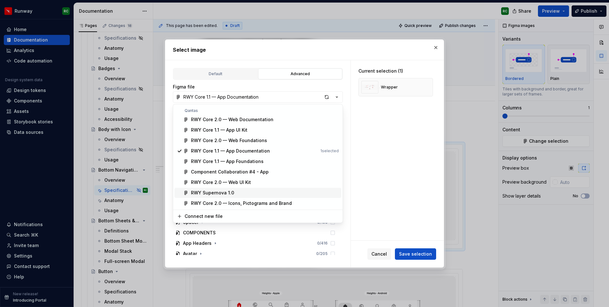
click at [231, 191] on div "RWY Supernova 1.0" at bounding box center [212, 193] width 43 height 6
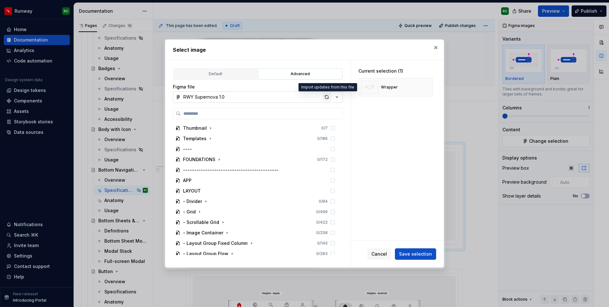
click at [328, 96] on div "button" at bounding box center [326, 97] width 9 height 9
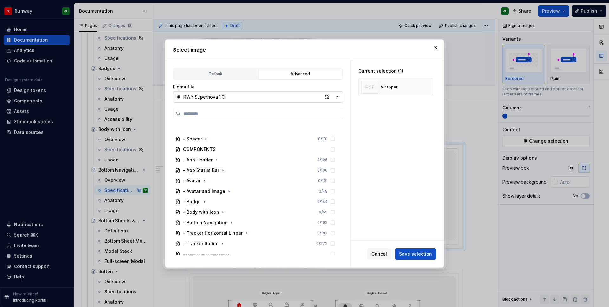
scroll to position [203, 0]
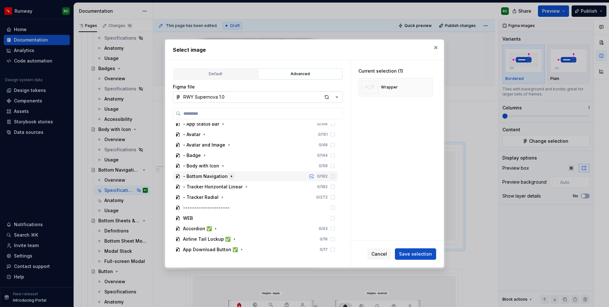
click at [229, 177] on icon "button" at bounding box center [231, 176] width 5 height 5
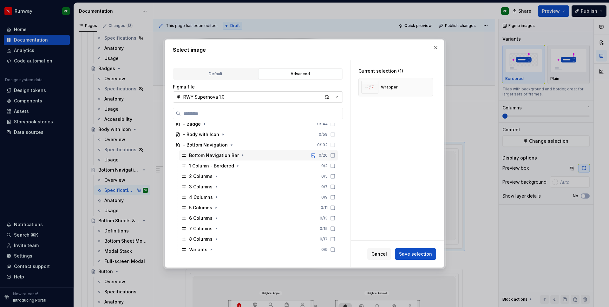
scroll to position [272, 0]
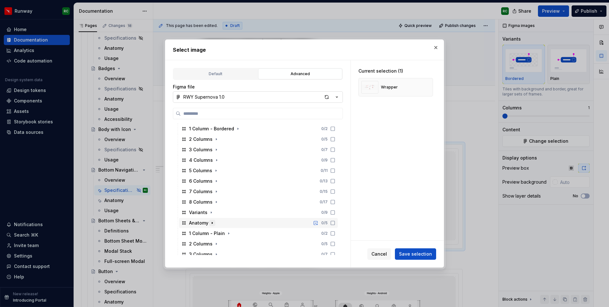
click at [213, 222] on icon "button" at bounding box center [212, 223] width 5 height 5
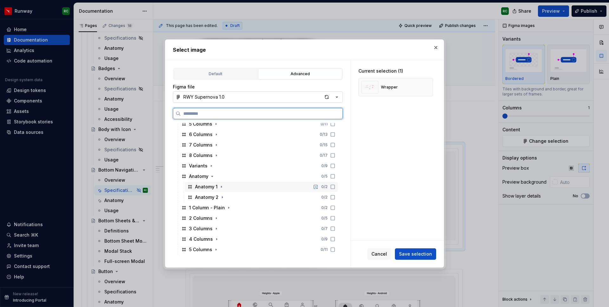
click at [233, 188] on div "Anatomy 1 0 / 2" at bounding box center [261, 187] width 153 height 10
click at [428, 87] on button "button" at bounding box center [425, 87] width 9 height 9
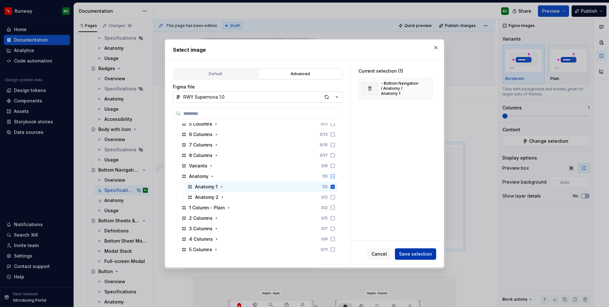
click at [427, 256] on span "Save selection" at bounding box center [415, 254] width 33 height 6
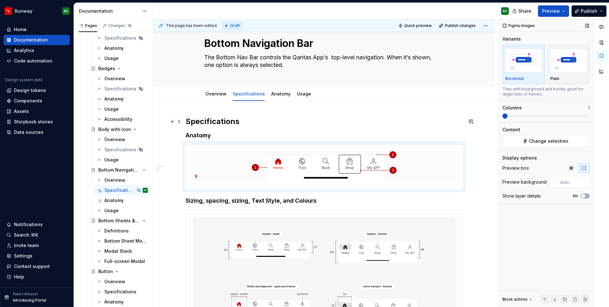
type textarea "*"
click at [565, 186] on input "text" at bounding box center [574, 181] width 32 height 11
paste input "E5E3E1"
type input "#E5E3E1"
click at [527, 222] on div "Figma images Variants Bordered Plain Tiles with background and border, great fo…" at bounding box center [546, 163] width 95 height 288
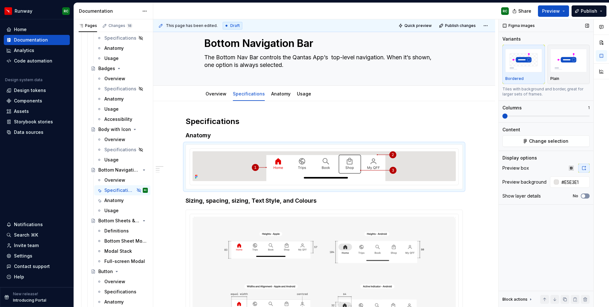
click at [583, 194] on span "button" at bounding box center [584, 196] width 4 height 4
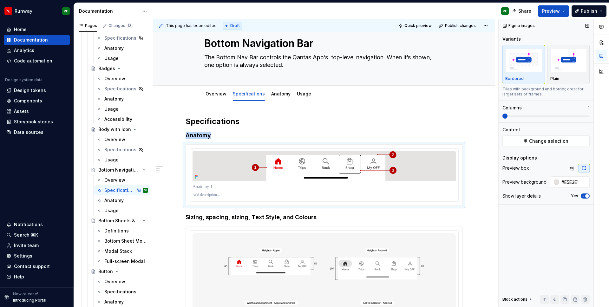
click at [583, 194] on icon "button" at bounding box center [583, 196] width 5 height 4
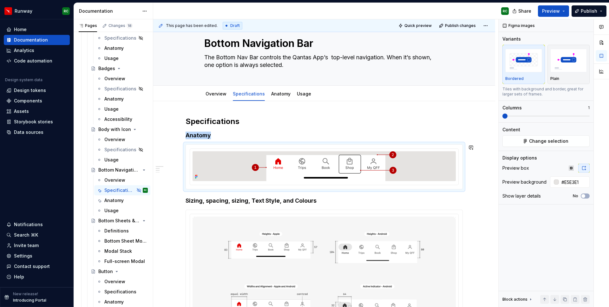
click at [239, 136] on h4 "Anatomy" at bounding box center [324, 136] width 277 height 8
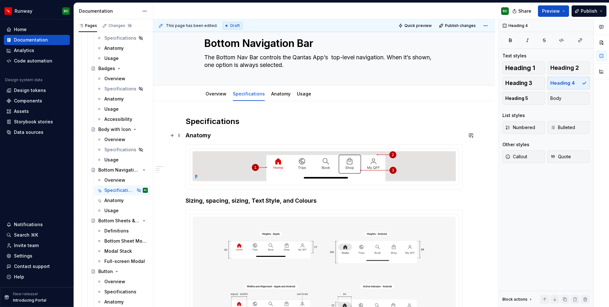
click at [205, 133] on h4 "Anatomy" at bounding box center [324, 136] width 277 height 8
click at [393, 112] on div "This page has been edited. Draft Quick preview Publish changes Hidden page Bott…" at bounding box center [325, 163] width 345 height 288
click at [325, 165] on img at bounding box center [324, 166] width 145 height 30
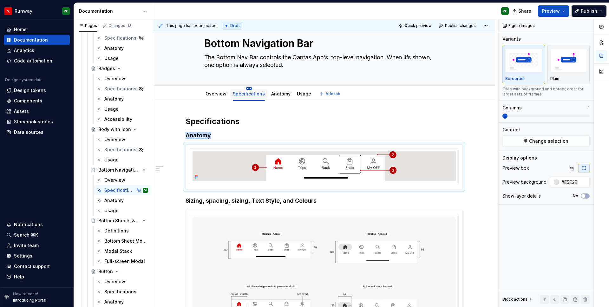
click at [249, 89] on html "Runway RC Home Documentation Analytics Code automation Design system data Desig…" at bounding box center [304, 153] width 609 height 307
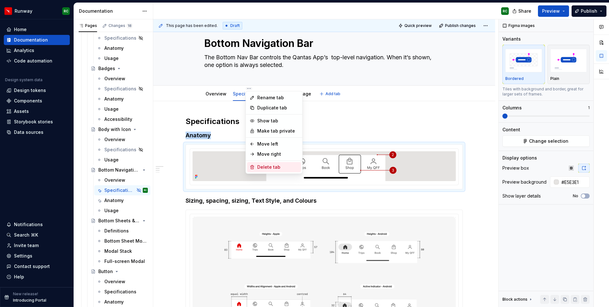
click at [266, 167] on div "Delete tab" at bounding box center [277, 167] width 41 height 6
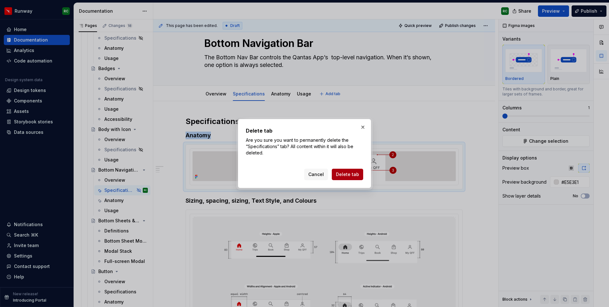
click at [343, 175] on span "Delete tab" at bounding box center [347, 174] width 23 height 6
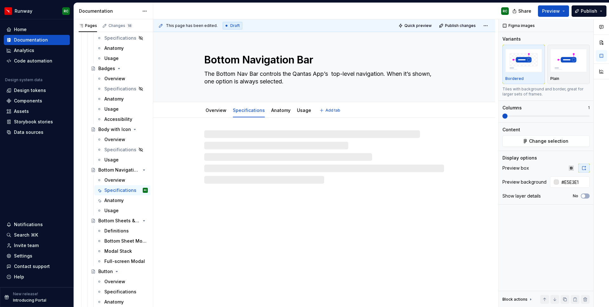
scroll to position [0, 0]
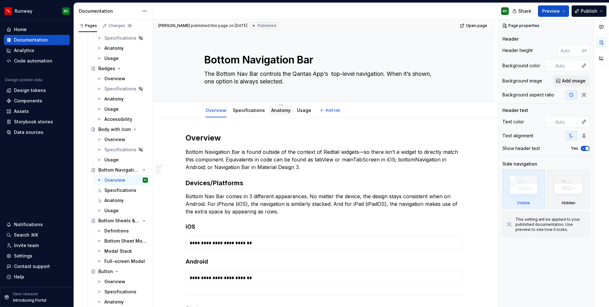
click at [286, 113] on div "Anatomy" at bounding box center [280, 110] width 19 height 6
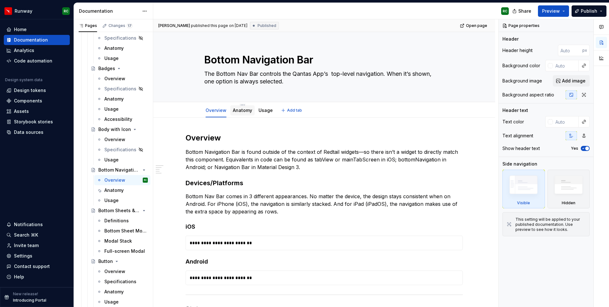
click at [246, 108] on link "Anatomy" at bounding box center [242, 110] width 19 height 5
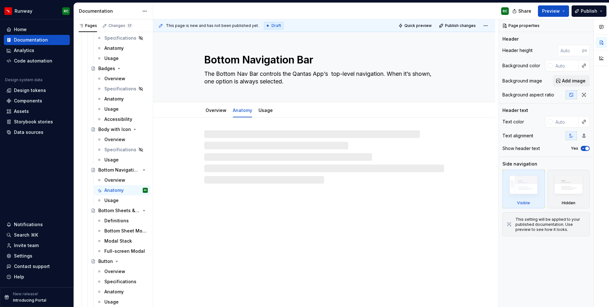
type textarea "*"
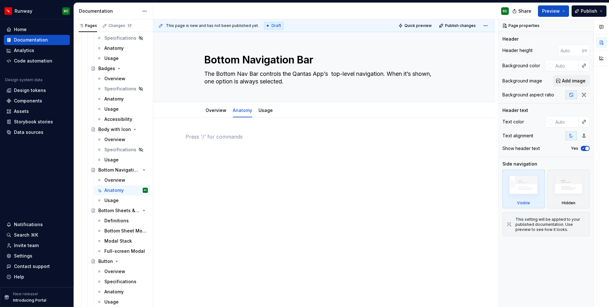
click at [285, 134] on p at bounding box center [324, 137] width 277 height 8
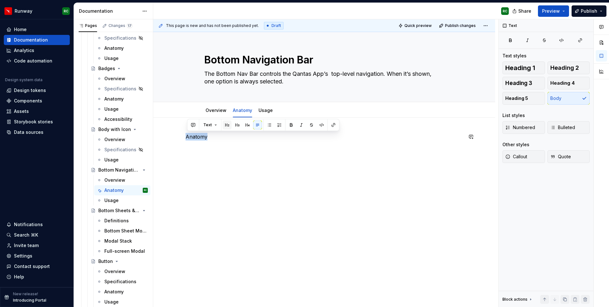
click at [228, 125] on button "button" at bounding box center [227, 125] width 9 height 9
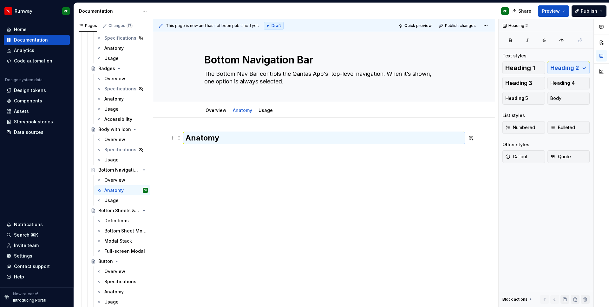
click at [234, 140] on h2 "Anatomy" at bounding box center [324, 138] width 277 height 10
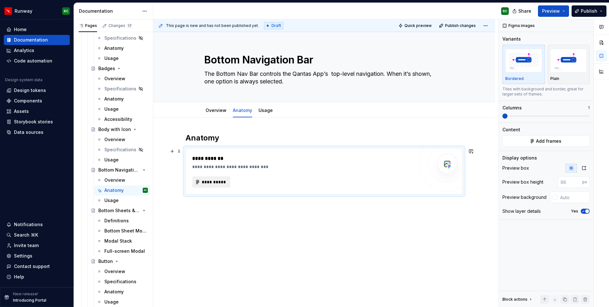
click at [216, 184] on span "**********" at bounding box center [214, 182] width 25 height 6
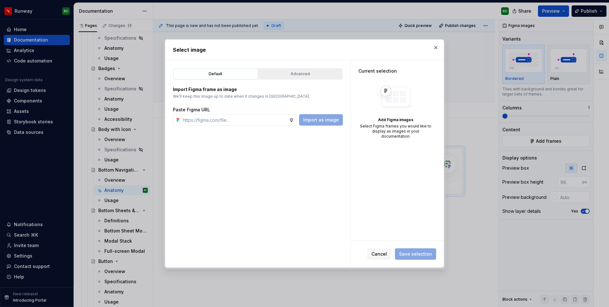
click at [266, 73] on div "Advanced" at bounding box center [301, 74] width 80 height 6
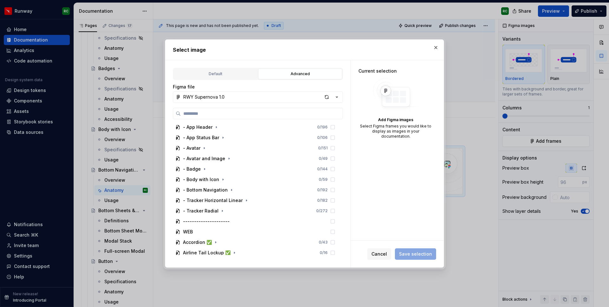
scroll to position [189, 0]
click at [230, 190] on icon "button" at bounding box center [231, 190] width 5 height 5
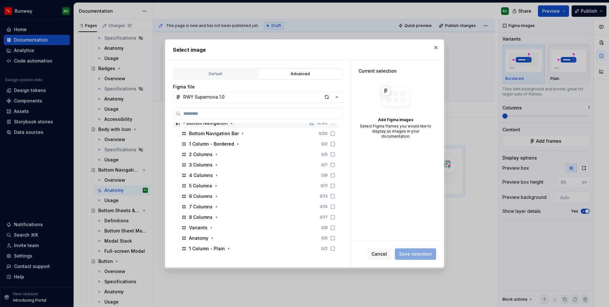
scroll to position [281, 0]
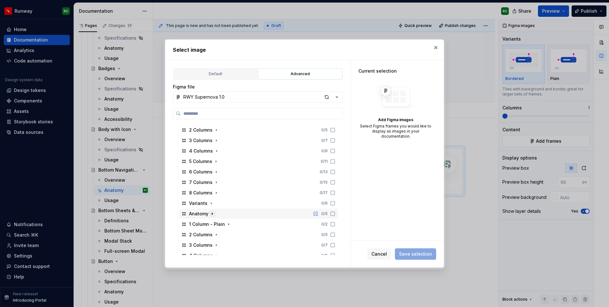
click at [211, 212] on icon "button" at bounding box center [212, 213] width 5 height 5
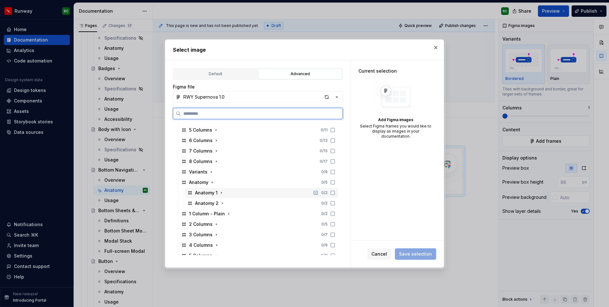
click at [231, 195] on div "Anatomy 1 0 / 2" at bounding box center [261, 193] width 153 height 10
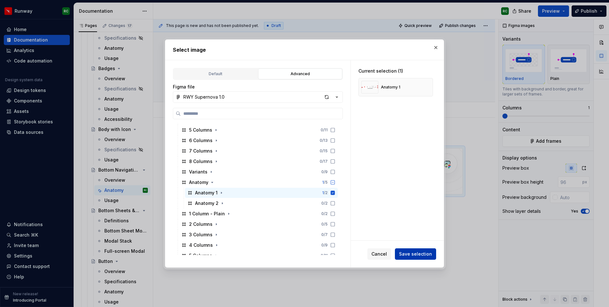
click at [420, 255] on span "Save selection" at bounding box center [415, 254] width 33 height 6
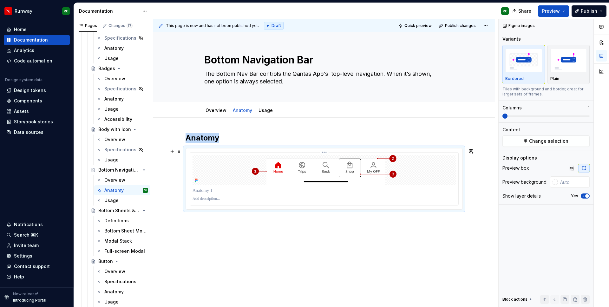
click at [401, 181] on div at bounding box center [324, 170] width 263 height 30
click at [567, 181] on input "text" at bounding box center [574, 181] width 32 height 11
paste input "E5E3E1"
click at [428, 241] on div "Anatomy" at bounding box center [324, 214] width 342 height 192
type input "#E5E3E1"
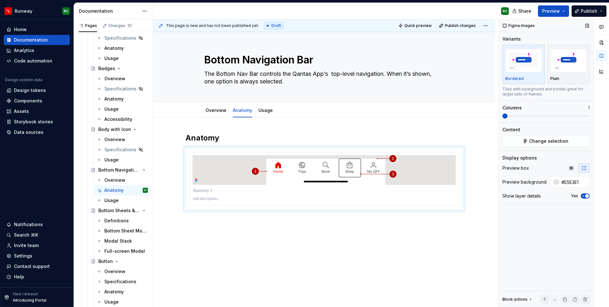
click at [584, 194] on icon "button" at bounding box center [583, 196] width 5 height 4
type textarea "*"
click at [278, 209] on div "Anatomy" at bounding box center [324, 205] width 342 height 175
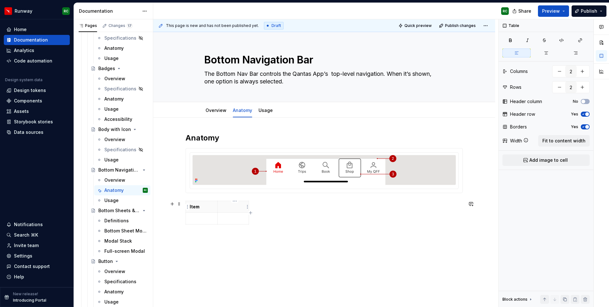
click at [233, 209] on p at bounding box center [234, 207] width 24 height 6
click at [250, 213] on icon "button" at bounding box center [250, 212] width 5 height 5
type input "3"
drag, startPoint x: 262, startPoint y: 208, endPoint x: 299, endPoint y: 209, distance: 37.1
click at [268, 209] on p at bounding box center [273, 207] width 41 height 6
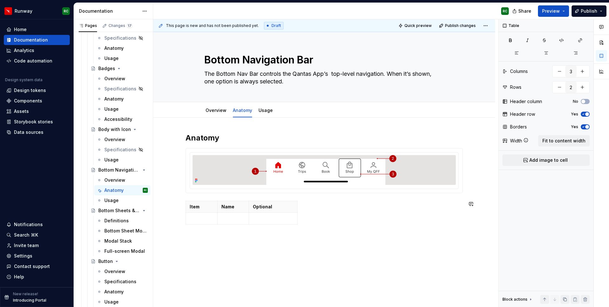
type textarea "*"
drag, startPoint x: 250, startPoint y: 211, endPoint x: 275, endPoint y: 209, distance: 25.1
drag, startPoint x: 219, startPoint y: 210, endPoint x: 210, endPoint y: 209, distance: 8.6
click at [199, 216] on p at bounding box center [197, 218] width 15 height 6
click at [254, 226] on div "Item Name Optional 1" at bounding box center [324, 214] width 277 height 26
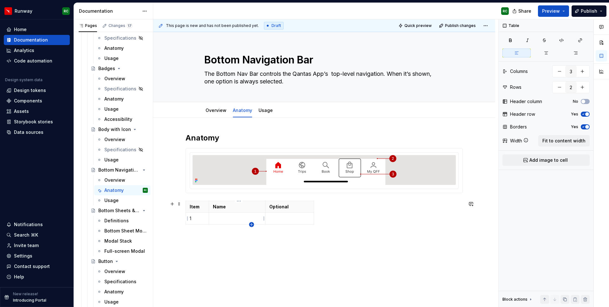
click at [252, 225] on icon "button" at bounding box center [251, 224] width 5 height 5
click at [251, 235] on icon "button" at bounding box center [251, 236] width 5 height 5
type input "4"
click at [196, 228] on p at bounding box center [197, 230] width 15 height 6
click at [195, 241] on p at bounding box center [197, 242] width 15 height 6
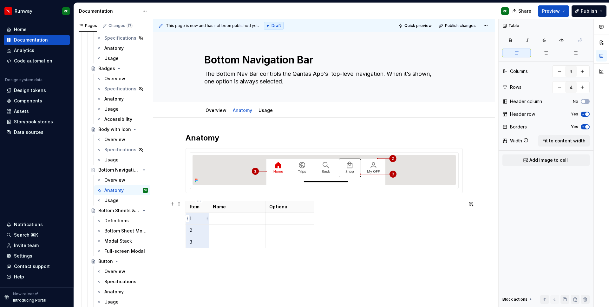
drag, startPoint x: 196, startPoint y: 239, endPoint x: 192, endPoint y: 218, distance: 21.1
click at [192, 218] on tbody "Item Name Optional 1 2 3" at bounding box center [250, 224] width 128 height 47
drag, startPoint x: 198, startPoint y: 242, endPoint x: 190, endPoint y: 207, distance: 36.0
click at [190, 207] on tbody "Item Name Optional 1 2 3" at bounding box center [250, 224] width 128 height 47
click at [549, 50] on icon "button" at bounding box center [546, 52] width 5 height 5
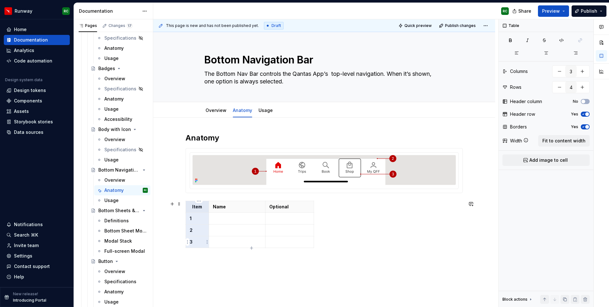
drag, startPoint x: 198, startPoint y: 207, endPoint x: 199, endPoint y: 241, distance: 34.0
click at [199, 241] on tbody "Item Name Optional 1 2 3" at bounding box center [250, 224] width 128 height 47
click at [549, 53] on button "button" at bounding box center [546, 53] width 28 height 9
drag, startPoint x: 211, startPoint y: 217, endPoint x: 207, endPoint y: 217, distance: 4.1
click at [207, 217] on td at bounding box center [233, 219] width 56 height 12
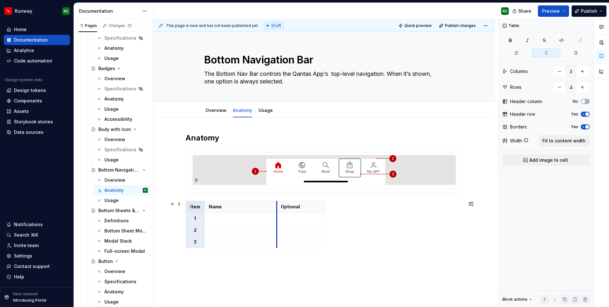
drag, startPoint x: 262, startPoint y: 216, endPoint x: 279, endPoint y: 216, distance: 17.1
click at [232, 220] on p at bounding box center [241, 218] width 64 height 6
click at [229, 229] on p at bounding box center [241, 230] width 64 height 6
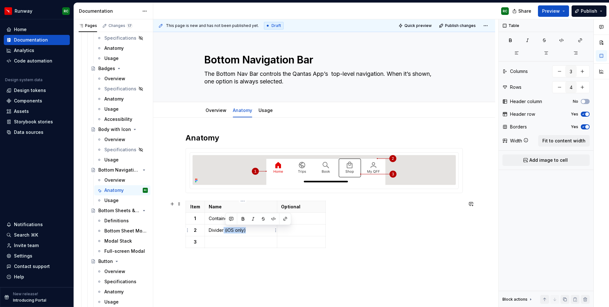
drag, startPoint x: 244, startPoint y: 231, endPoint x: 226, endPoint y: 230, distance: 18.4
click at [226, 230] on p "Divider (iOS only)" at bounding box center [241, 230] width 64 height 6
click at [247, 241] on p at bounding box center [241, 242] width 64 height 6
click at [295, 222] on td at bounding box center [301, 219] width 49 height 12
click at [333, 206] on button "button" at bounding box center [331, 207] width 9 height 9
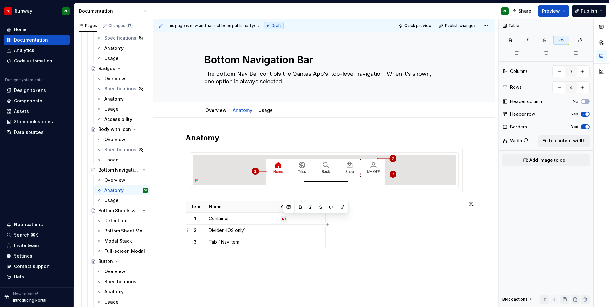
click at [299, 231] on p at bounding box center [301, 230] width 41 height 6
click at [334, 218] on button "button" at bounding box center [331, 219] width 9 height 9
click at [295, 245] on p at bounding box center [301, 242] width 41 height 6
click at [332, 232] on button "button" at bounding box center [331, 230] width 9 height 9
click at [307, 262] on div "Anatomy Item Name Optional 1 Container No 2 Divider (iOS only) No 3 Tab / Nav I…" at bounding box center [324, 234] width 342 height 233
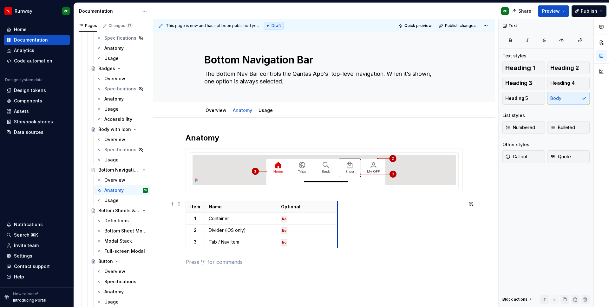
drag, startPoint x: 327, startPoint y: 211, endPoint x: 339, endPoint y: 210, distance: 12.1
drag, startPoint x: 279, startPoint y: 213, endPoint x: 272, endPoint y: 213, distance: 6.7
click at [272, 213] on td "No" at bounding box center [301, 219] width 61 height 12
click at [268, 262] on p at bounding box center [324, 262] width 277 height 8
click at [268, 156] on img at bounding box center [324, 170] width 145 height 30
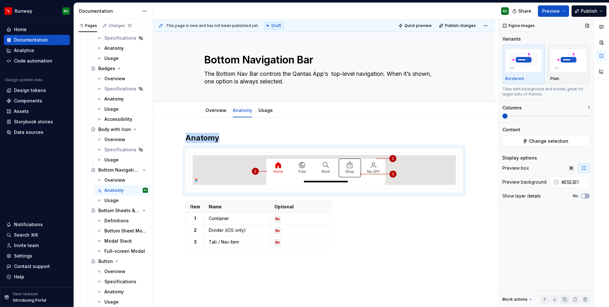
click at [567, 298] on button "button" at bounding box center [565, 299] width 9 height 9
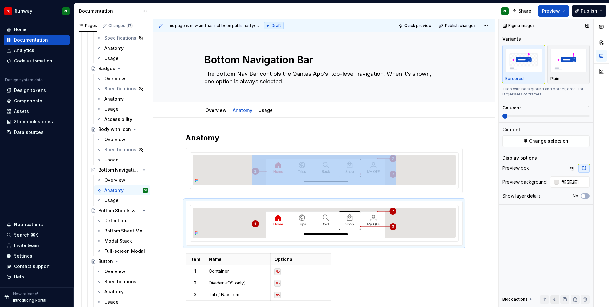
click at [557, 297] on button "button" at bounding box center [555, 299] width 9 height 9
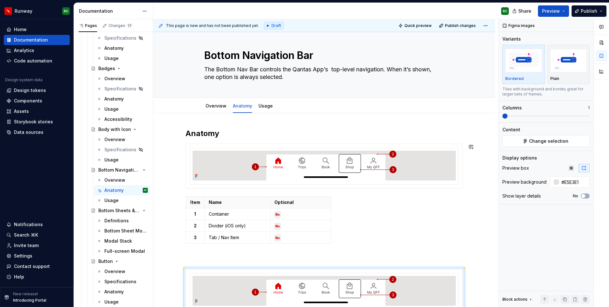
scroll to position [47, 0]
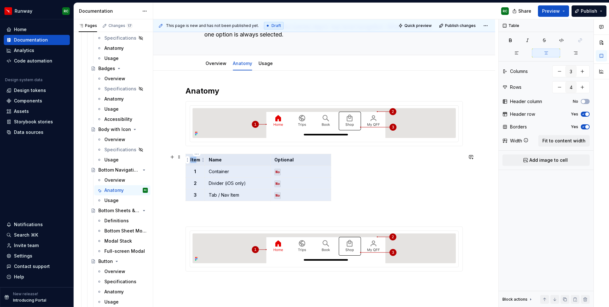
drag, startPoint x: 323, startPoint y: 196, endPoint x: 197, endPoint y: 158, distance: 131.7
click at [197, 158] on tbody "Item Name Optional 1 Container No 2 Divider (iOS only) No 3 Tab / Nav Item No" at bounding box center [258, 177] width 145 height 47
click at [567, 299] on button "button" at bounding box center [565, 299] width 9 height 9
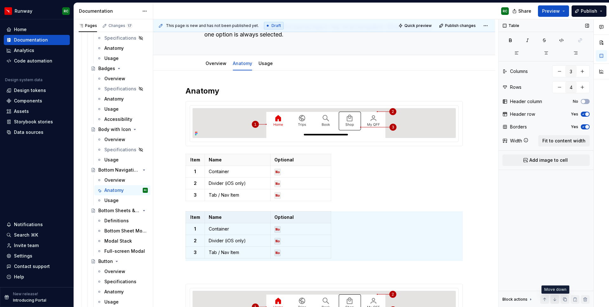
click at [555, 301] on button "button" at bounding box center [555, 299] width 9 height 9
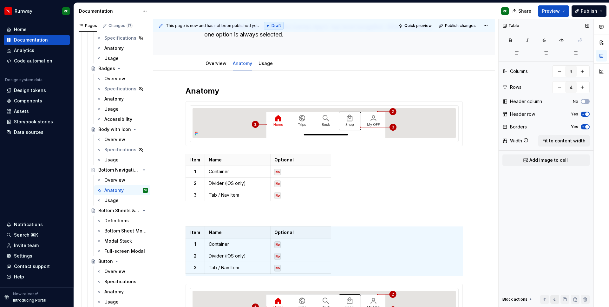
click at [555, 301] on button "button" at bounding box center [555, 299] width 9 height 9
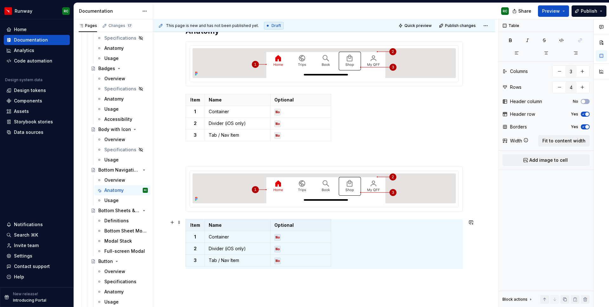
scroll to position [110, 0]
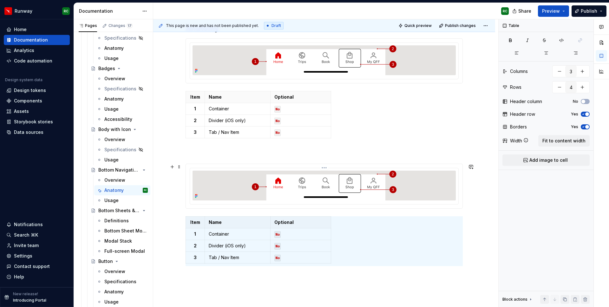
click at [381, 184] on img at bounding box center [324, 186] width 145 height 30
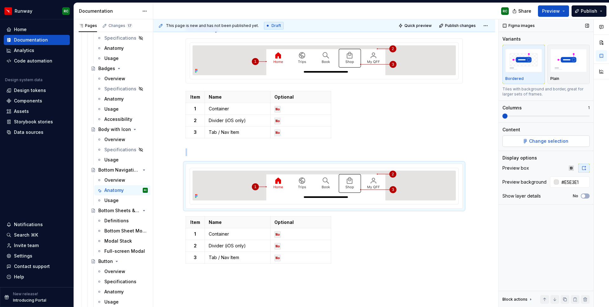
click at [578, 144] on button "Change selection" at bounding box center [546, 141] width 87 height 11
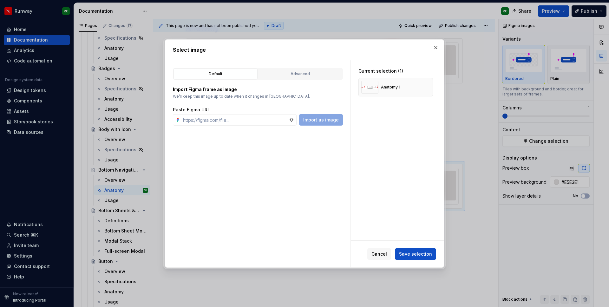
click at [279, 65] on div "Default Advanced Import Figma frame as image We’ll keep this image up to date w…" at bounding box center [257, 163] width 185 height 207
click at [286, 77] on button "Advanced" at bounding box center [300, 74] width 84 height 11
type textarea "*"
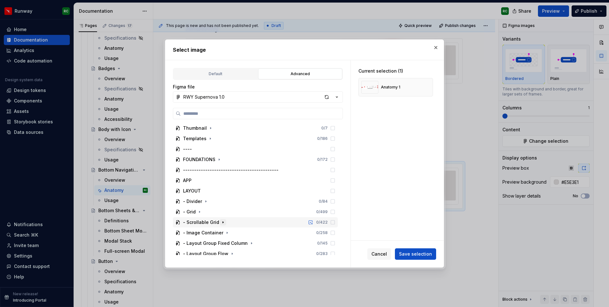
scroll to position [205, 0]
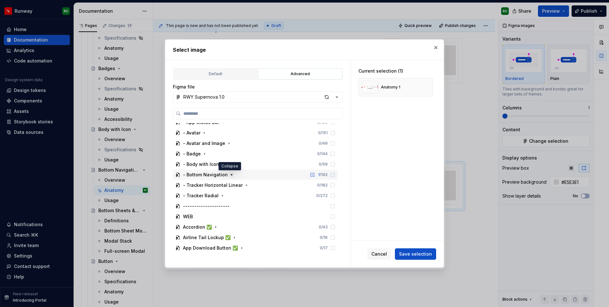
click at [229, 175] on icon "button" at bounding box center [231, 174] width 5 height 5
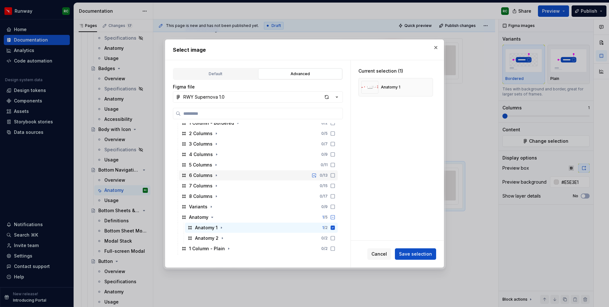
scroll to position [285, 0]
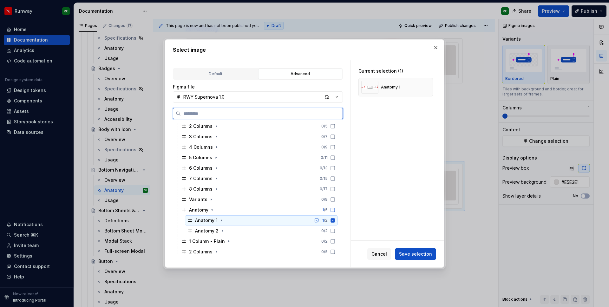
click at [243, 222] on div "Anatomy 1 1 / 2" at bounding box center [261, 220] width 153 height 10
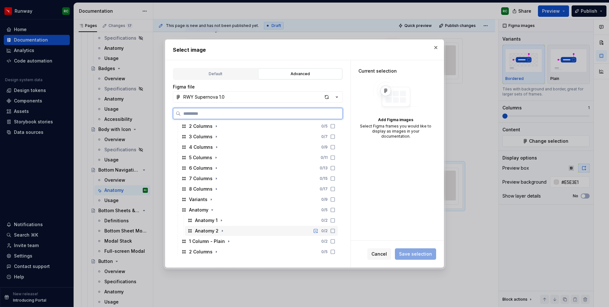
click at [243, 230] on div "Anatomy 2 0 / 2" at bounding box center [261, 231] width 153 height 10
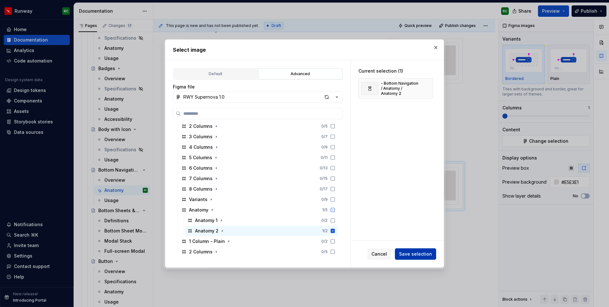
click at [420, 251] on span "Save selection" at bounding box center [415, 254] width 33 height 6
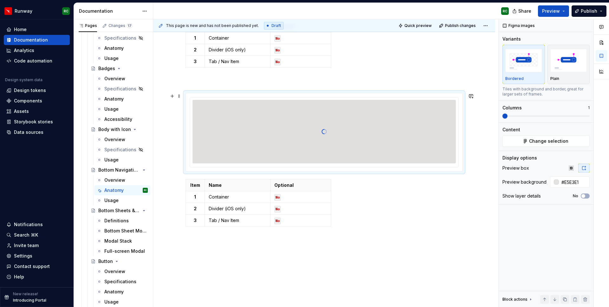
scroll to position [176, 0]
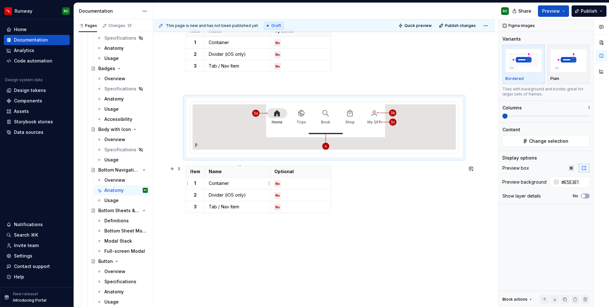
click at [229, 182] on p "Container" at bounding box center [238, 183] width 58 height 6
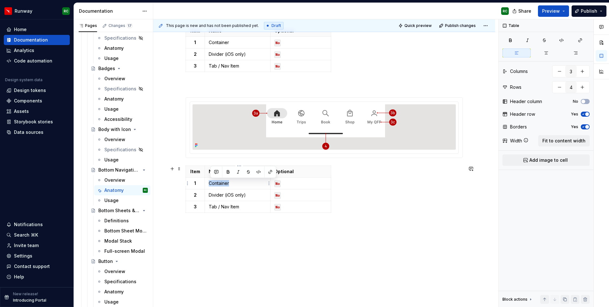
click at [229, 182] on p "Container" at bounding box center [238, 183] width 58 height 6
drag, startPoint x: 273, startPoint y: 182, endPoint x: 281, endPoint y: 182, distance: 8.3
click at [281, 182] on td "No" at bounding box center [309, 184] width 61 height 12
drag, startPoint x: 272, startPoint y: 49, endPoint x: 284, endPoint y: 50, distance: 11.8
click at [284, 50] on td "No" at bounding box center [312, 55] width 61 height 12
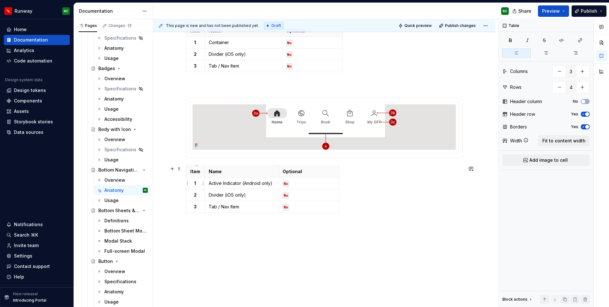
click at [195, 183] on p "1" at bounding box center [195, 183] width 11 height 6
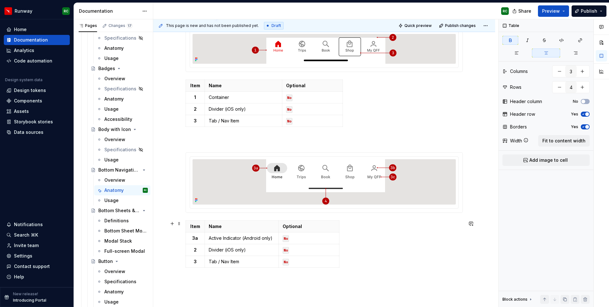
scroll to position [144, 0]
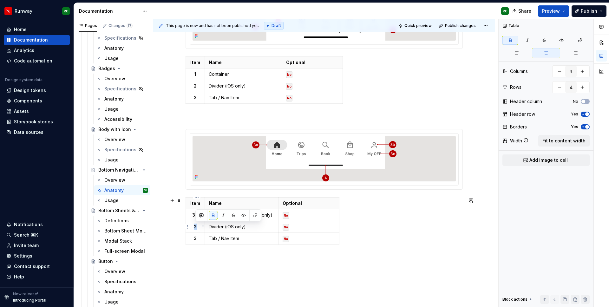
click at [196, 224] on p "2" at bounding box center [195, 227] width 11 height 6
click at [195, 237] on p "3" at bounding box center [195, 238] width 11 height 6
click at [264, 244] on icon "button" at bounding box center [264, 244] width 5 height 5
type input "5"
click at [199, 248] on p at bounding box center [195, 250] width 11 height 6
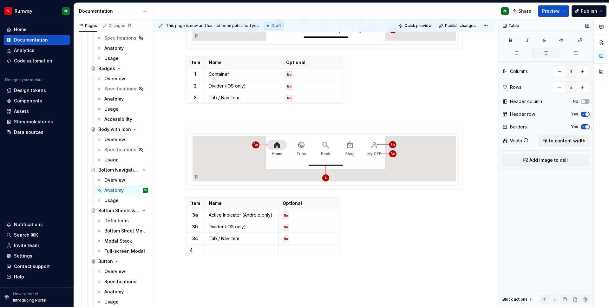
click at [550, 50] on button "button" at bounding box center [546, 53] width 28 height 9
click at [234, 247] on p at bounding box center [242, 250] width 66 height 6
click at [306, 248] on p at bounding box center [309, 250] width 53 height 6
click at [333, 238] on button "button" at bounding box center [332, 239] width 9 height 9
drag, startPoint x: 280, startPoint y: 212, endPoint x: 284, endPoint y: 212, distance: 4.1
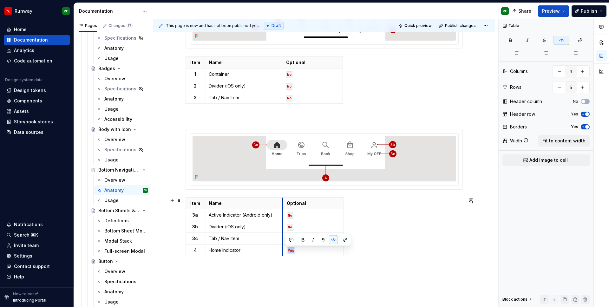
click at [284, 212] on td "No" at bounding box center [313, 215] width 61 height 12
click at [288, 93] on td "No" at bounding box center [315, 98] width 61 height 12
click at [369, 267] on div "This page is new and has not been published yet. Draft Quick preview Publish ch…" at bounding box center [325, 163] width 345 height 288
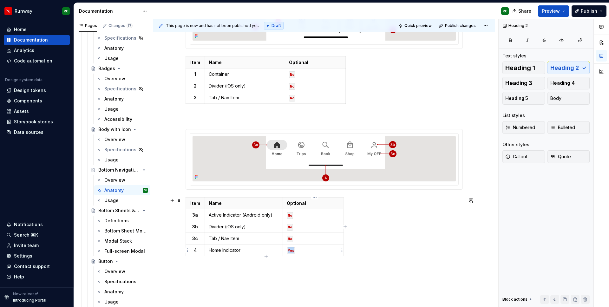
click at [321, 251] on p "Yes" at bounding box center [313, 250] width 53 height 6
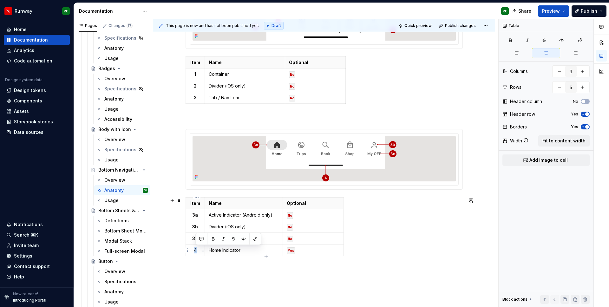
click at [195, 249] on p "4" at bounding box center [195, 250] width 11 height 6
click at [403, 239] on div "Item Name Optional 3a Active Indicator (Android only) No 3b Divider (iOS only) …" at bounding box center [324, 228] width 277 height 62
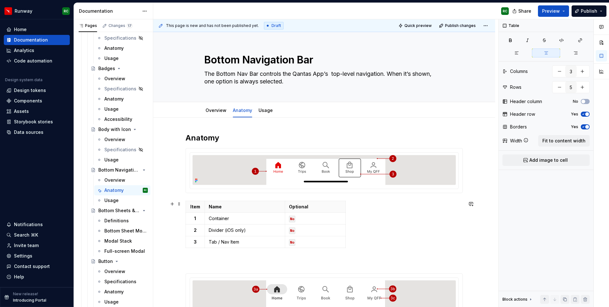
scroll to position [1, 0]
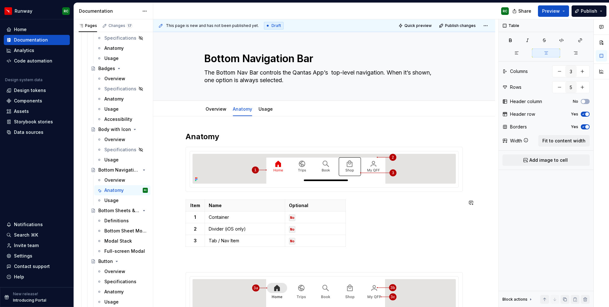
click at [285, 250] on div "Anatomy Item Name Optional 1 Container No 2 Divider (iOS only) No 3 Tab / Nav I…" at bounding box center [324, 267] width 277 height 270
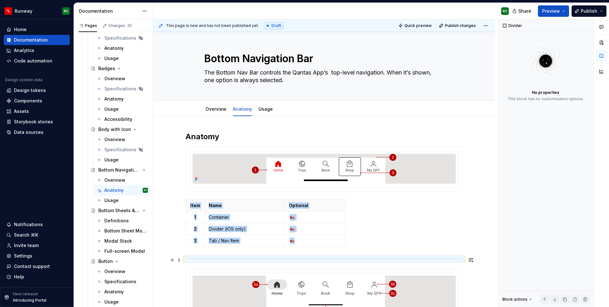
scroll to position [47, 0]
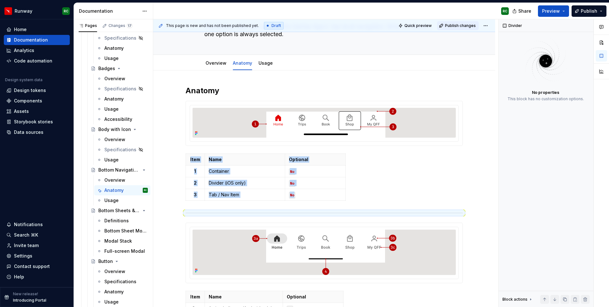
click at [463, 22] on button "Publish changes" at bounding box center [458, 25] width 42 height 9
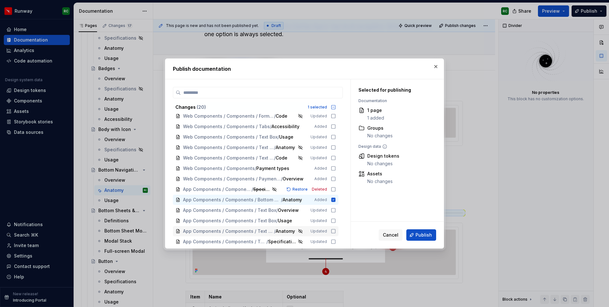
scroll to position [75, 0]
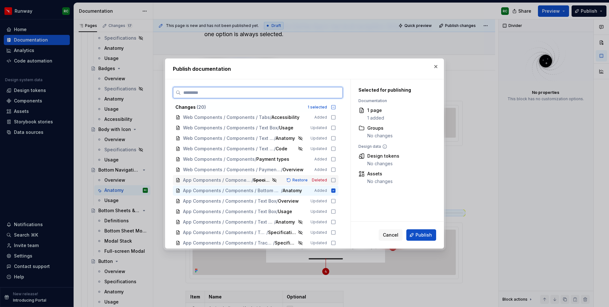
click at [336, 181] on icon at bounding box center [333, 180] width 5 height 5
click at [414, 234] on button "Publish" at bounding box center [422, 234] width 30 height 11
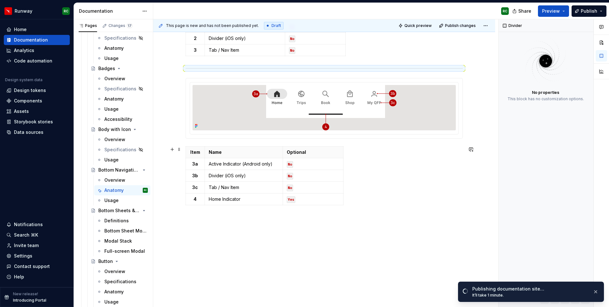
scroll to position [0, 0]
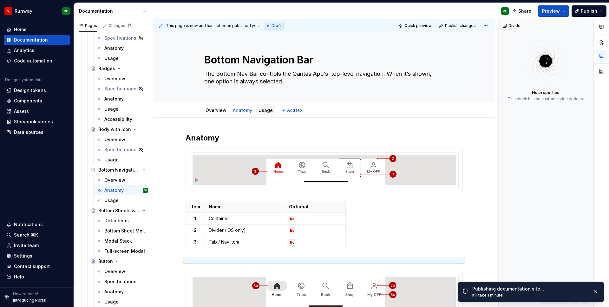
click at [264, 112] on link "Usage" at bounding box center [266, 110] width 14 height 5
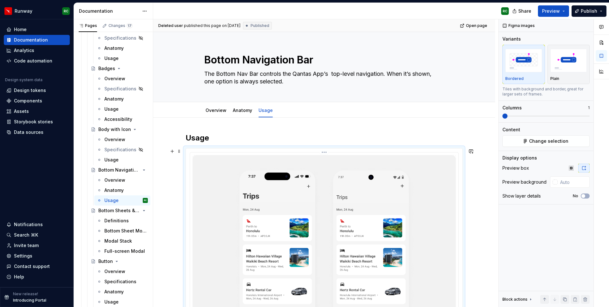
click at [270, 190] on img at bounding box center [324, 256] width 263 height 202
click at [543, 145] on button "Change selection" at bounding box center [546, 141] width 87 height 11
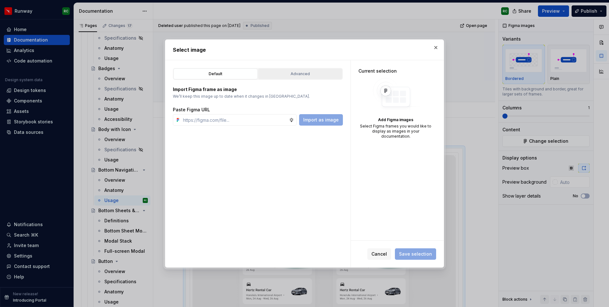
click at [292, 78] on button "Advanced" at bounding box center [300, 74] width 84 height 11
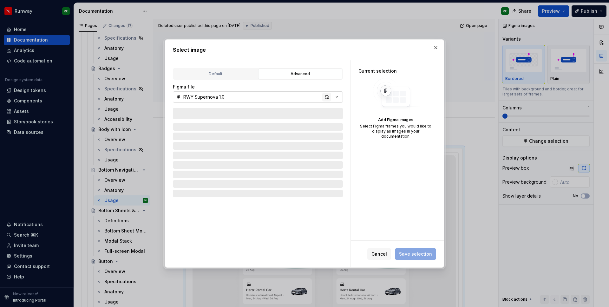
click at [328, 96] on div "button" at bounding box center [326, 97] width 9 height 9
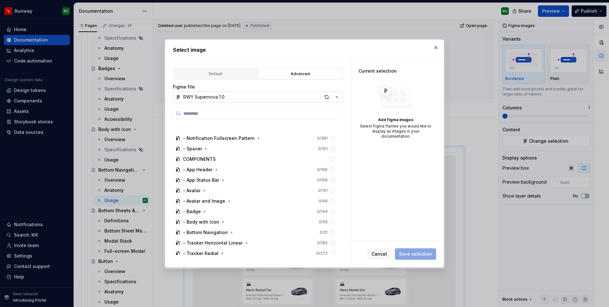
scroll to position [186, 0]
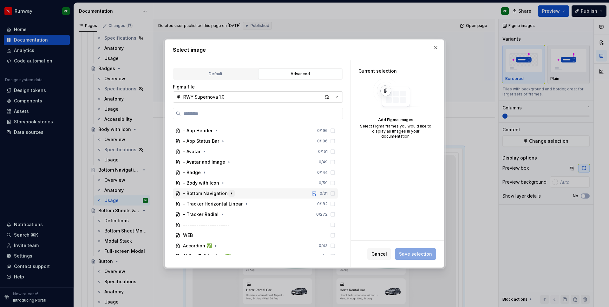
click at [229, 195] on icon "button" at bounding box center [231, 193] width 5 height 5
click at [205, 225] on icon "button" at bounding box center [207, 224] width 5 height 5
click at [212, 235] on icon "button" at bounding box center [211, 235] width 5 height 5
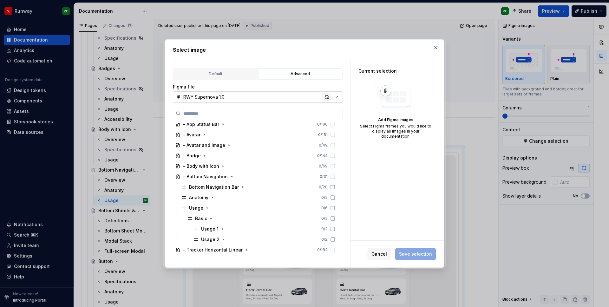
click at [326, 101] on div "button" at bounding box center [326, 97] width 9 height 9
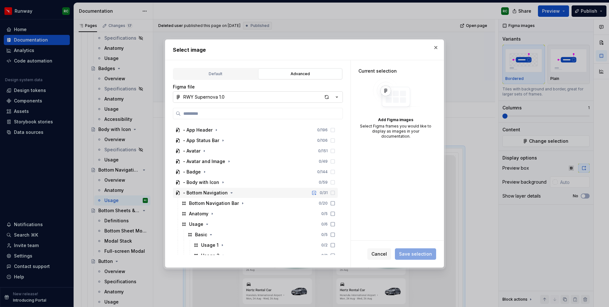
scroll to position [222, 0]
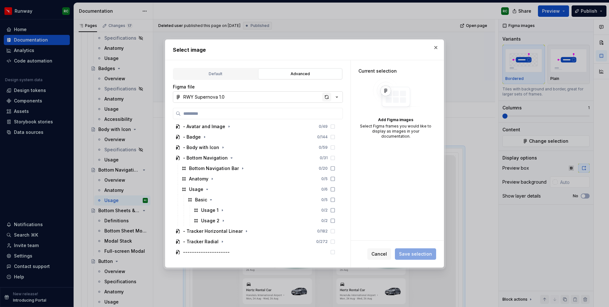
click at [325, 97] on div "button" at bounding box center [326, 97] width 9 height 9
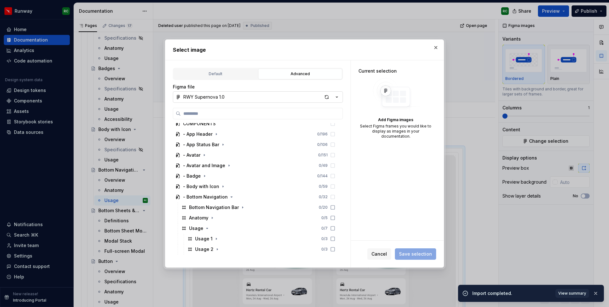
scroll to position [218, 0]
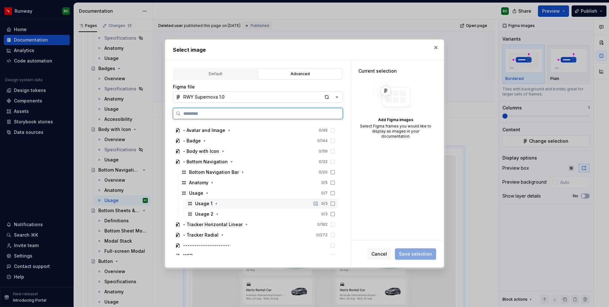
click at [246, 204] on div "Usage 1 0 / 3" at bounding box center [261, 204] width 153 height 10
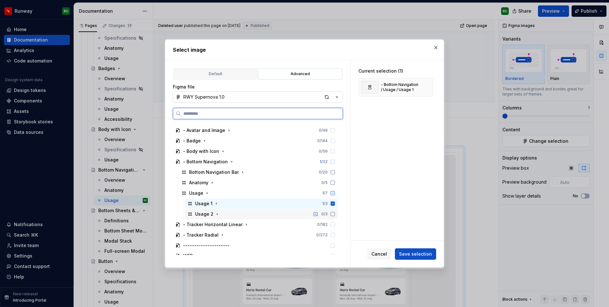
click at [274, 214] on div "Usage 2 0 / 3" at bounding box center [261, 214] width 153 height 10
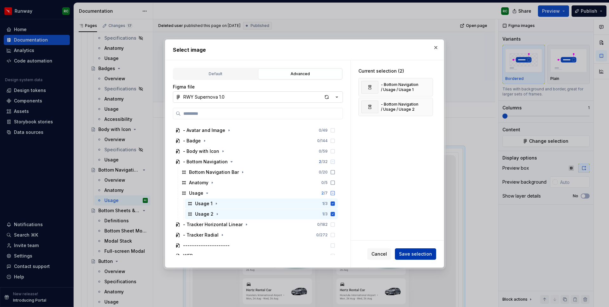
click at [419, 253] on span "Save selection" at bounding box center [415, 254] width 33 height 6
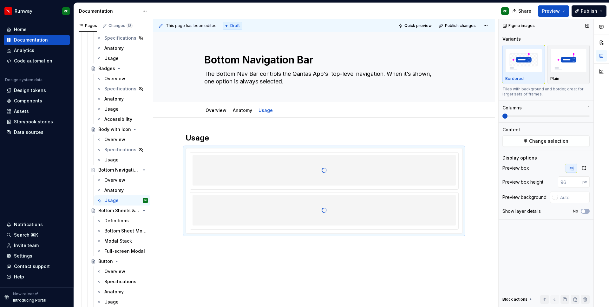
click at [523, 117] on span at bounding box center [546, 116] width 87 height 5
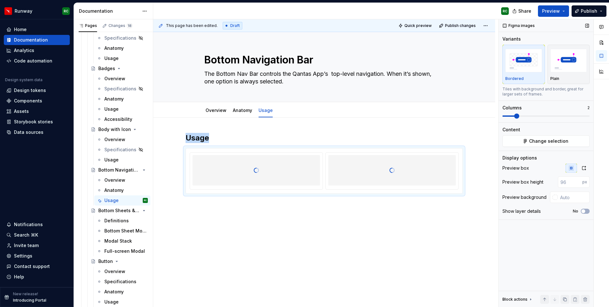
click at [516, 117] on span at bounding box center [546, 116] width 87 height 5
click at [282, 233] on div "Usage" at bounding box center [324, 206] width 342 height 176
type textarea "*"
click at [322, 165] on div at bounding box center [256, 171] width 133 height 37
click at [585, 168] on icon "button" at bounding box center [584, 168] width 5 height 5
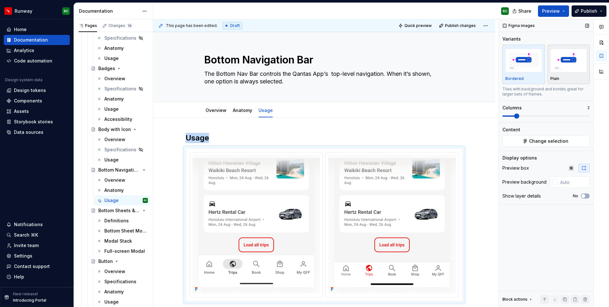
click at [574, 77] on div "Plain" at bounding box center [569, 78] width 37 height 5
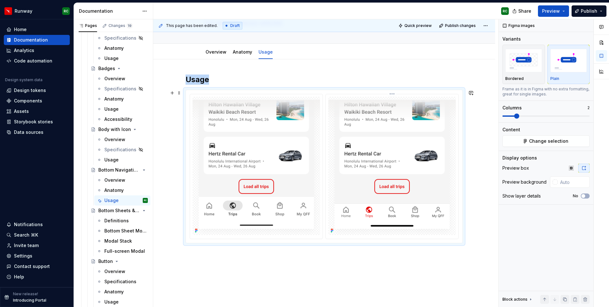
scroll to position [94, 0]
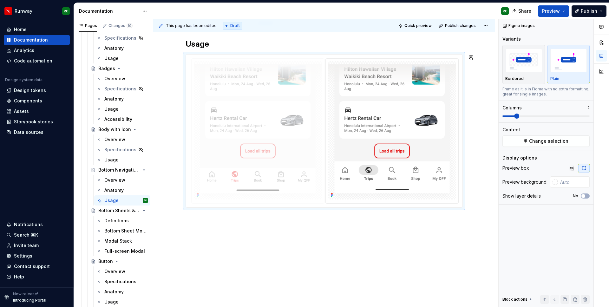
drag, startPoint x: 377, startPoint y: 156, endPoint x: 247, endPoint y: 147, distance: 130.4
click at [247, 147] on body "Runway RC Home Documentation Analytics Code automation Design system data Desig…" at bounding box center [304, 153] width 609 height 307
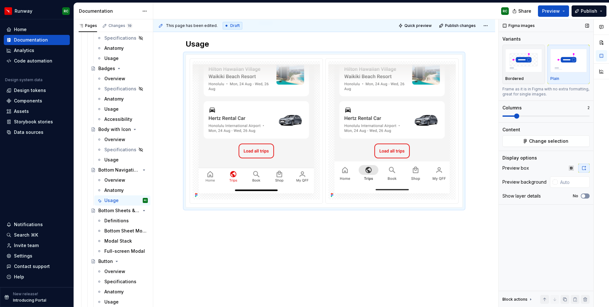
click at [587, 194] on button "No" at bounding box center [585, 196] width 9 height 5
click at [222, 207] on p at bounding box center [257, 205] width 128 height 6
click at [373, 206] on p at bounding box center [392, 205] width 128 height 6
click at [368, 250] on div "Usage *** *******" at bounding box center [324, 174] width 342 height 300
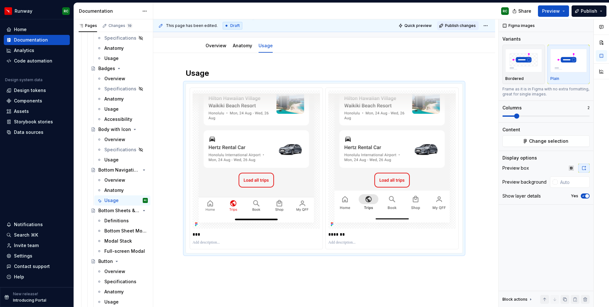
click at [468, 27] on span "Publish changes" at bounding box center [460, 25] width 31 height 5
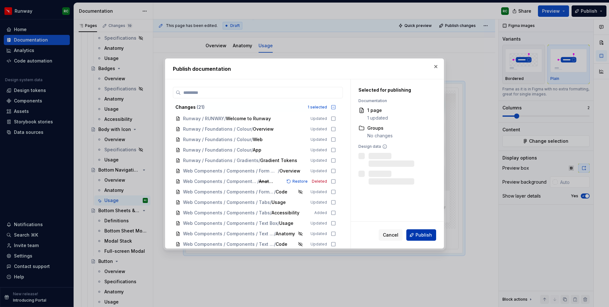
click at [416, 234] on button "Publish" at bounding box center [422, 234] width 30 height 11
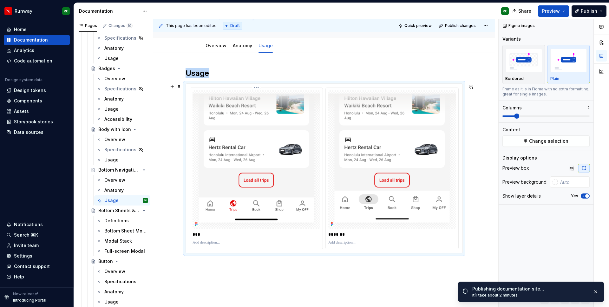
click at [319, 239] on div at bounding box center [257, 243] width 128 height 8
click at [535, 141] on span "Change selection" at bounding box center [548, 141] width 39 height 6
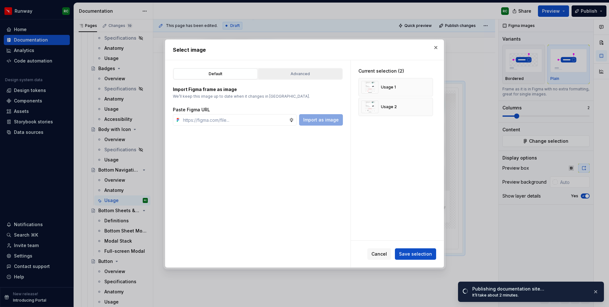
click at [296, 76] on div "Advanced" at bounding box center [301, 74] width 80 height 6
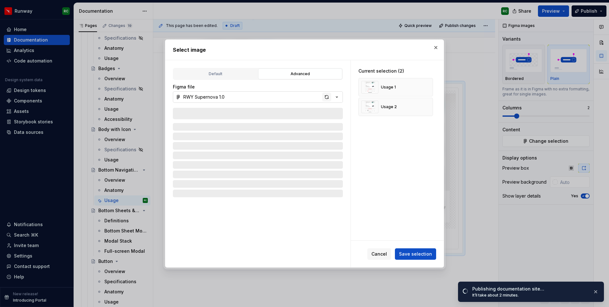
click at [325, 98] on div "button" at bounding box center [326, 97] width 9 height 9
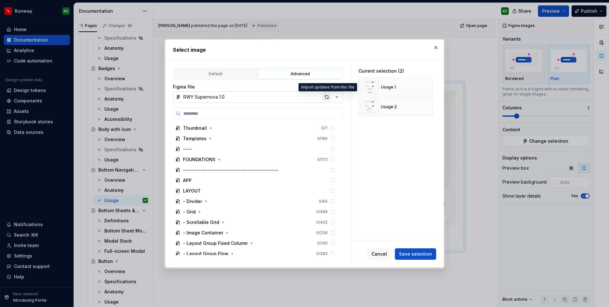
click at [328, 99] on div "button" at bounding box center [326, 97] width 9 height 9
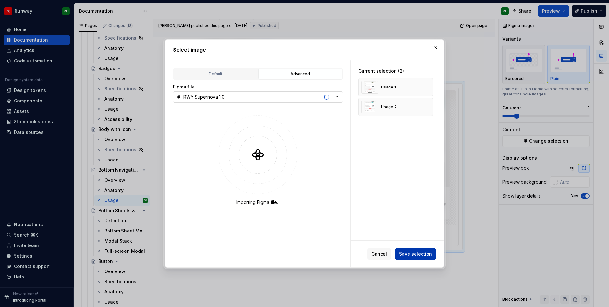
click at [423, 253] on span "Save selection" at bounding box center [415, 254] width 33 height 6
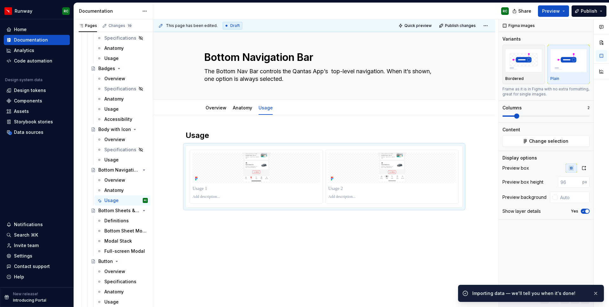
scroll to position [3, 0]
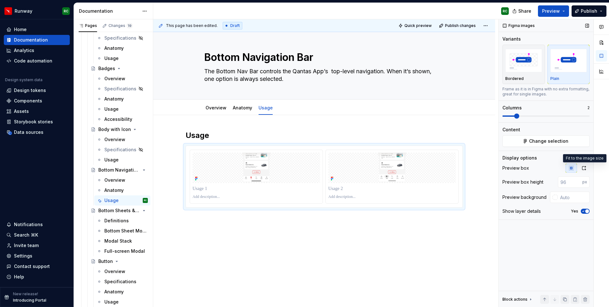
drag, startPoint x: 582, startPoint y: 167, endPoint x: 518, endPoint y: 188, distance: 67.4
click at [583, 167] on icon "button" at bounding box center [584, 168] width 3 height 4
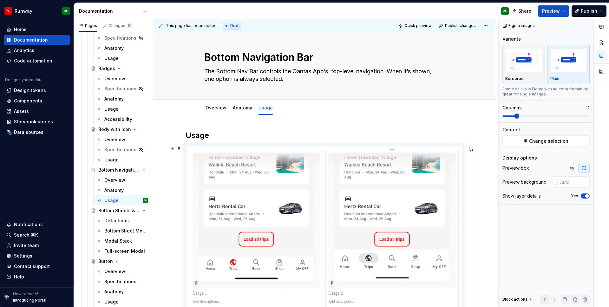
scroll to position [65, 0]
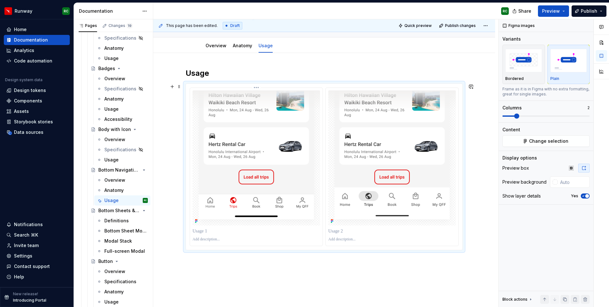
click at [215, 231] on p at bounding box center [257, 231] width 128 height 6
type textarea "*"
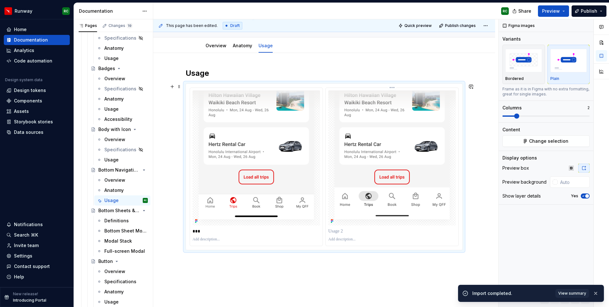
click at [380, 233] on p at bounding box center [392, 231] width 128 height 6
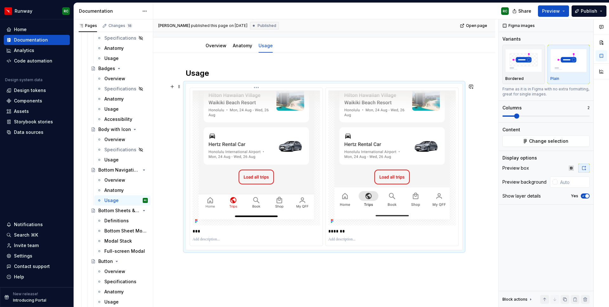
click at [225, 234] on p "***" at bounding box center [257, 231] width 128 height 6
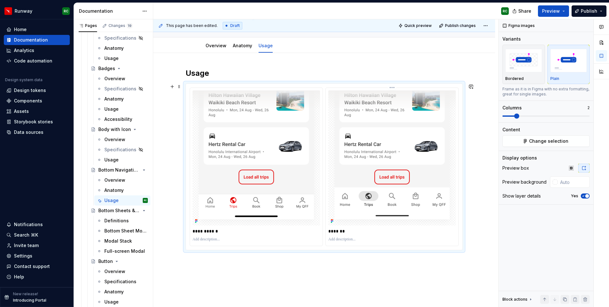
click at [372, 233] on p "*******" at bounding box center [392, 231] width 128 height 6
click at [354, 229] on p "**********" at bounding box center [392, 231] width 128 height 6
click at [206, 230] on p "**********" at bounding box center [257, 231] width 128 height 6
click at [453, 23] on button "Publish changes" at bounding box center [458, 25] width 42 height 9
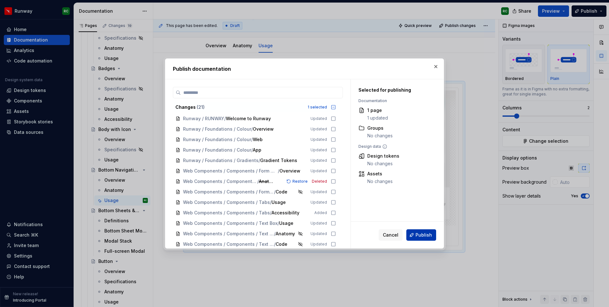
click at [422, 231] on button "Publish" at bounding box center [422, 234] width 30 height 11
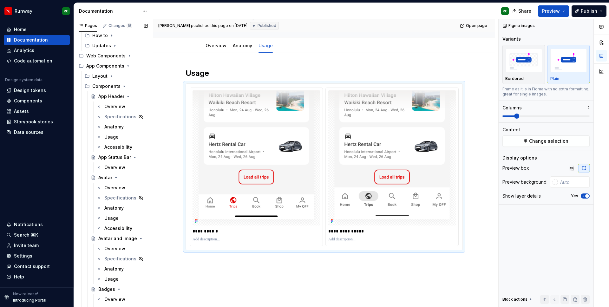
scroll to position [0, 0]
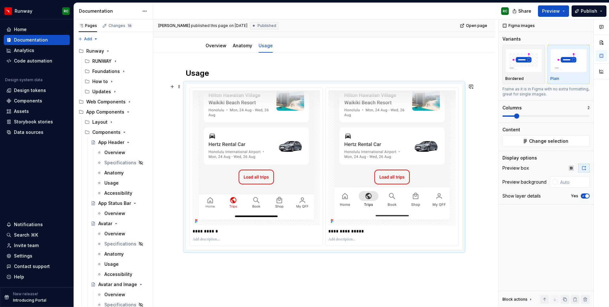
type textarea "*"
click at [30, 256] on div "Settings" at bounding box center [23, 256] width 18 height 6
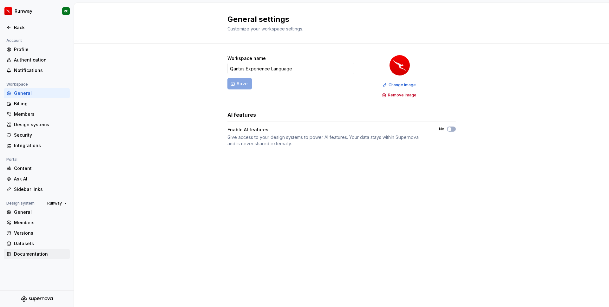
click at [32, 254] on div "Documentation" at bounding box center [40, 254] width 53 height 6
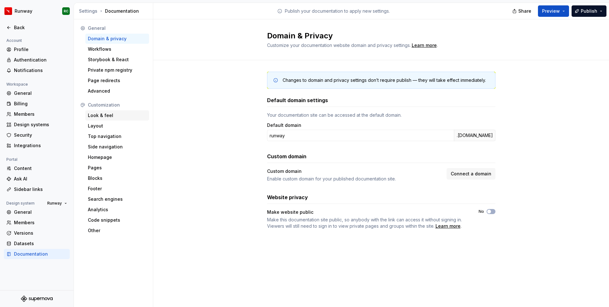
click at [122, 114] on div "Look & feel" at bounding box center [117, 115] width 59 height 6
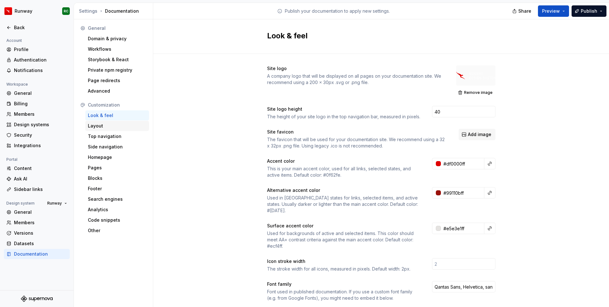
click at [120, 125] on div "Layout" at bounding box center [117, 126] width 59 height 6
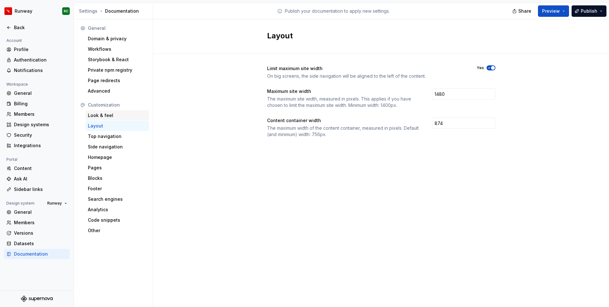
click at [123, 118] on div "Look & feel" at bounding box center [117, 115] width 59 height 6
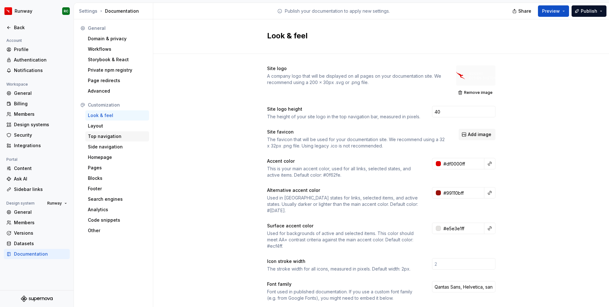
click at [122, 140] on div "Top navigation" at bounding box center [117, 136] width 64 height 10
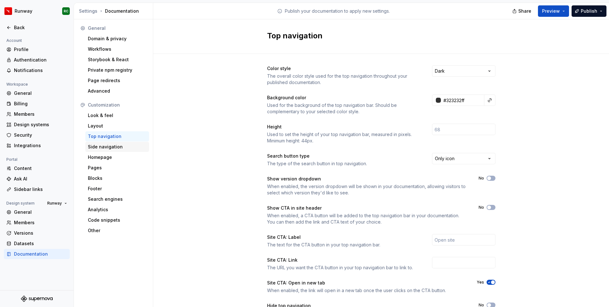
click at [120, 150] on div "Side navigation" at bounding box center [117, 147] width 64 height 10
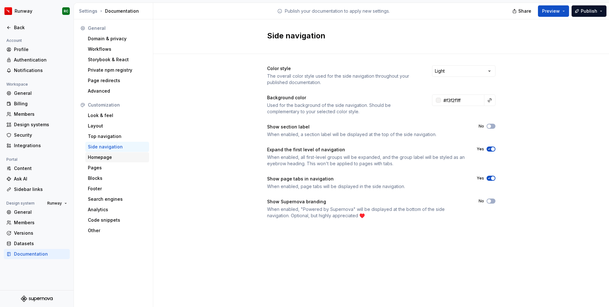
click at [118, 159] on div "Homepage" at bounding box center [117, 157] width 59 height 6
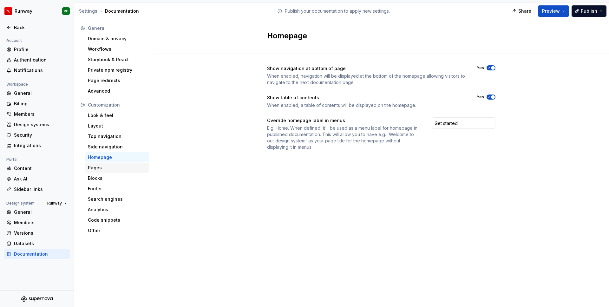
click at [105, 171] on div "Pages" at bounding box center [117, 168] width 59 height 6
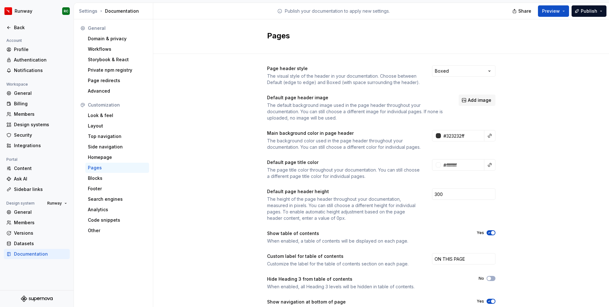
scroll to position [40, 0]
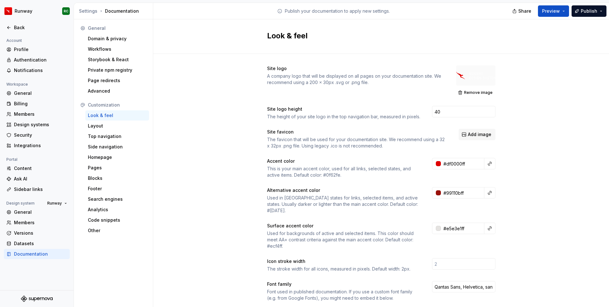
scroll to position [0, 32]
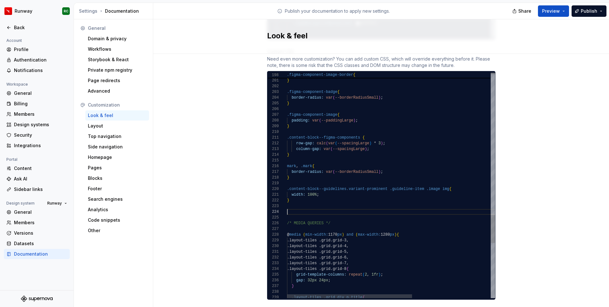
scroll to position [11, 0]
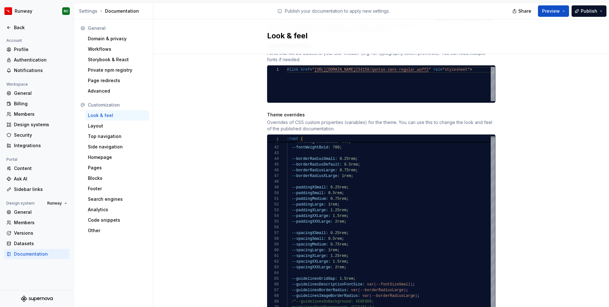
scroll to position [272, 0]
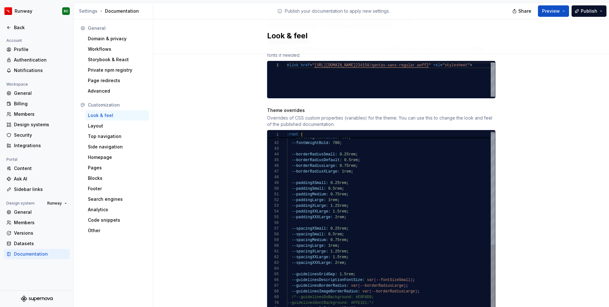
type textarea "**********"
click at [328, 152] on div "--fontWeightRegular: 400 ; --fontWeightSemibold: 500 ; --fontWeightBold: 700 ; …" at bounding box center [391, 131] width 208 height 451
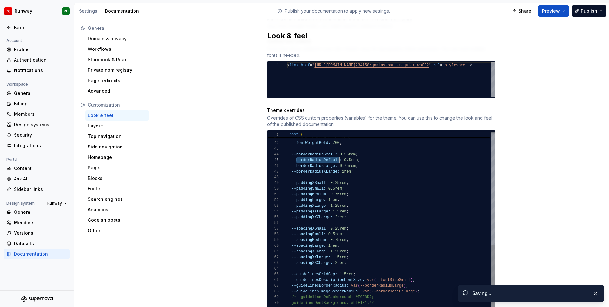
click at [328, 152] on div "--fontWeightRegular: 400 ; --fontWeightSemibold: 500 ; --fontWeightBold: 700 ; …" at bounding box center [391, 131] width 208 height 451
type textarea "**********"
click at [379, 196] on div "--fontWeightRegular: 400 ; --fontWeightSemibold: 500 ; --fontWeightBold: 700 ; …" at bounding box center [391, 131] width 208 height 451
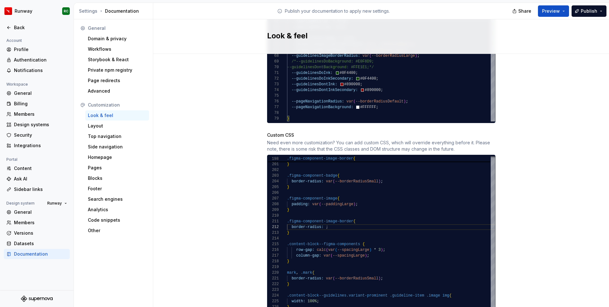
scroll to position [568, 0]
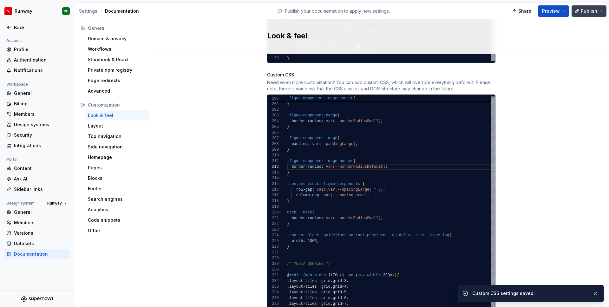
click at [581, 9] on button "Publish" at bounding box center [589, 10] width 35 height 11
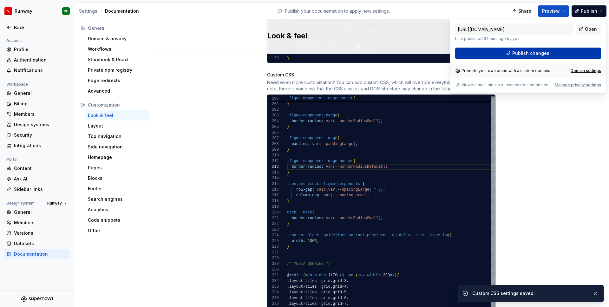
click at [541, 51] on span "Publish changes" at bounding box center [531, 53] width 37 height 6
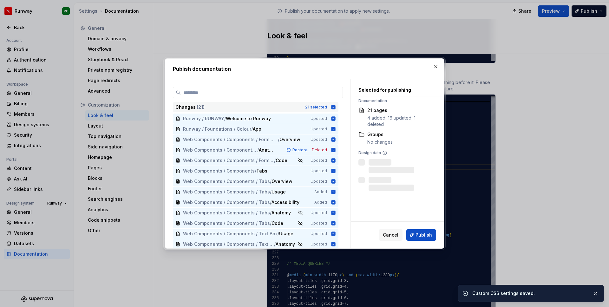
click at [327, 107] on div "21 selected" at bounding box center [316, 107] width 22 height 5
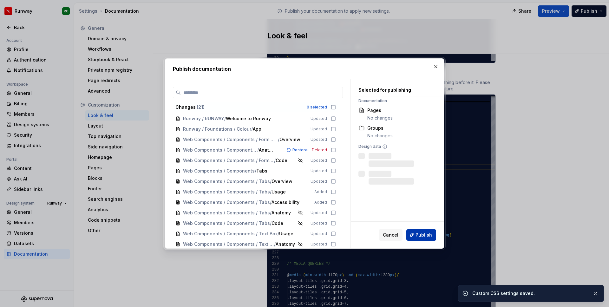
click at [421, 233] on span "Publish" at bounding box center [424, 235] width 17 height 6
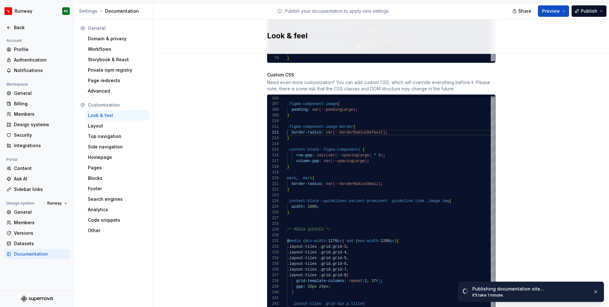
scroll to position [599, 0]
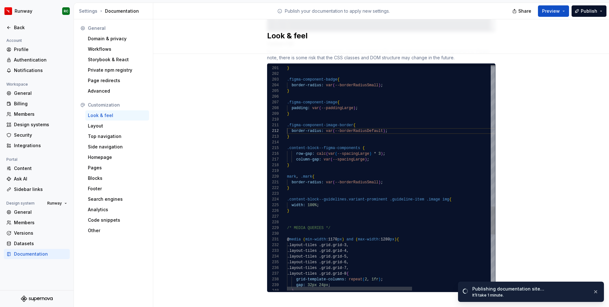
drag, startPoint x: 394, startPoint y: 123, endPoint x: 293, endPoint y: 124, distance: 101.2
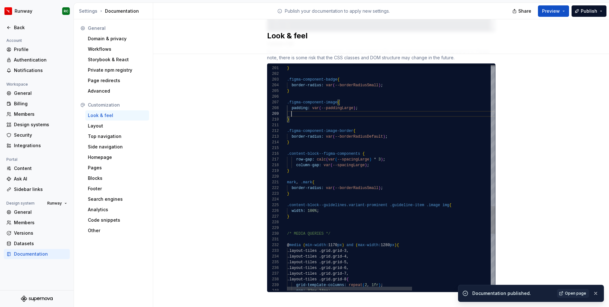
scroll to position [40, 71]
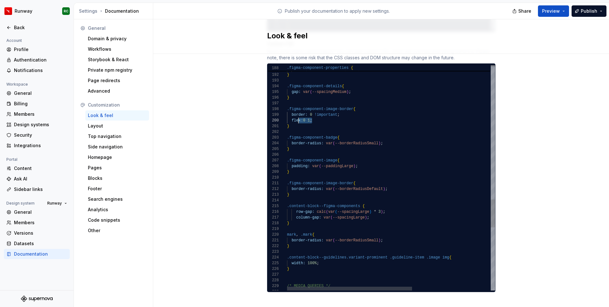
drag, startPoint x: 320, startPoint y: 115, endPoint x: 300, endPoint y: 114, distance: 19.4
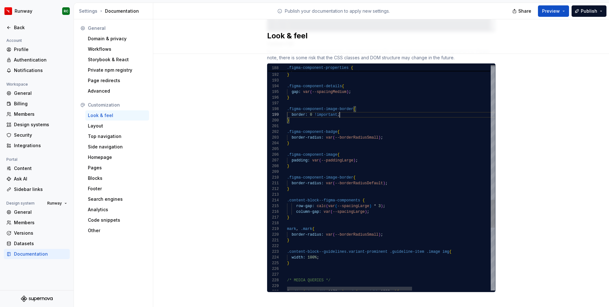
scroll to position [46, 53]
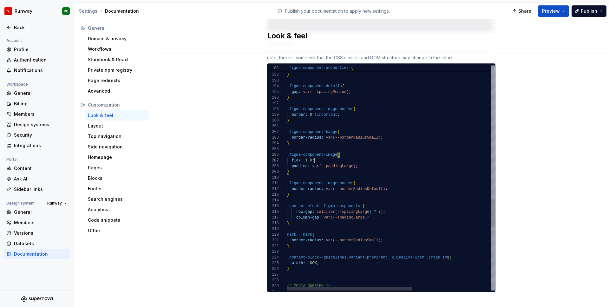
scroll to position [34, 28]
paste textarea "**********"
type textarea "**********"
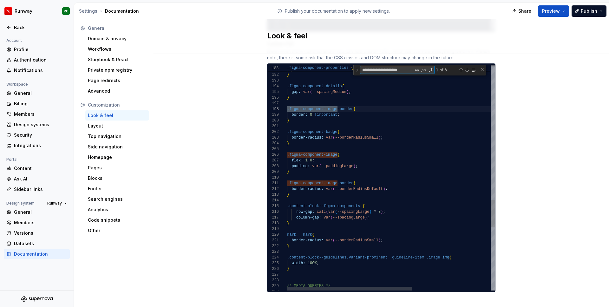
type textarea "**********"
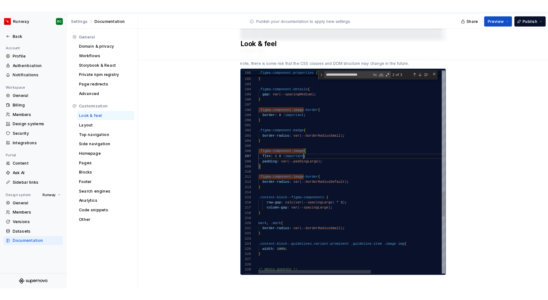
scroll to position [34, 50]
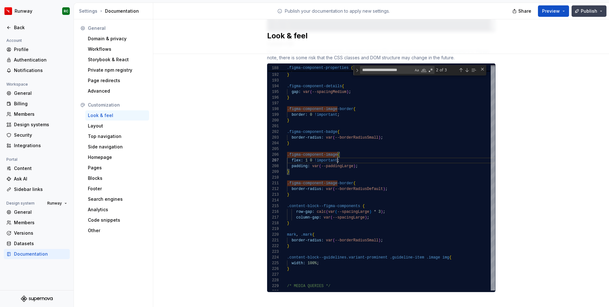
type textarea "**********"
click at [589, 13] on span "Publish" at bounding box center [589, 11] width 17 height 6
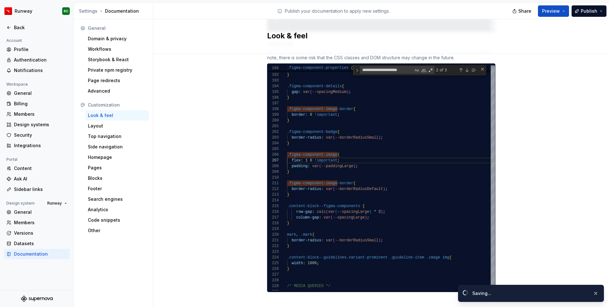
drag, startPoint x: 480, startPoint y: 62, endPoint x: 485, endPoint y: 63, distance: 4.4
click at [481, 67] on div "Close (Escape)" at bounding box center [482, 69] width 5 height 5
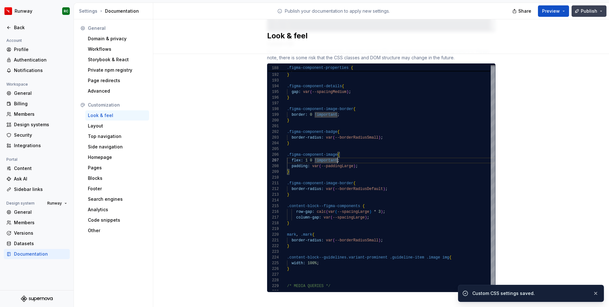
click at [590, 9] on span "Publish" at bounding box center [589, 11] width 17 height 6
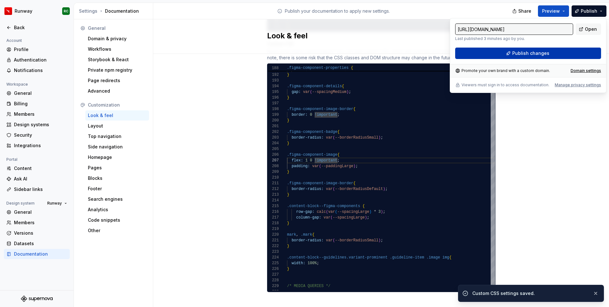
click at [557, 51] on button "Publish changes" at bounding box center [528, 53] width 146 height 11
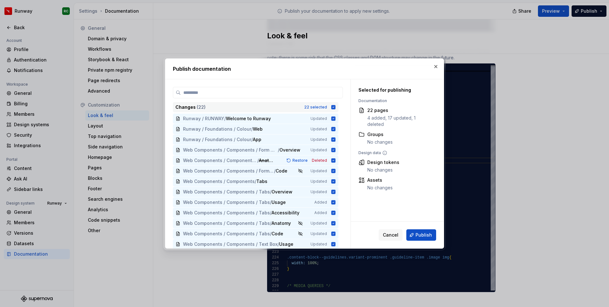
click at [327, 105] on div "22 selected" at bounding box center [315, 107] width 23 height 5
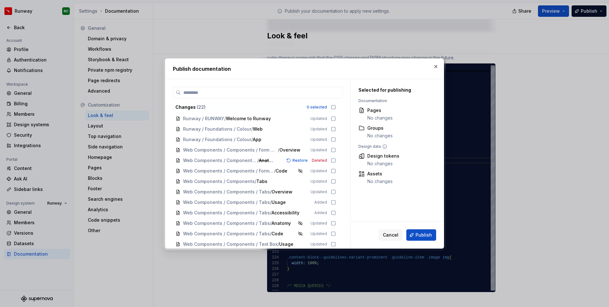
drag, startPoint x: 417, startPoint y: 234, endPoint x: 428, endPoint y: 230, distance: 11.6
click at [418, 234] on span "Publish" at bounding box center [424, 235] width 17 height 6
